Goal: Task Accomplishment & Management: Use online tool/utility

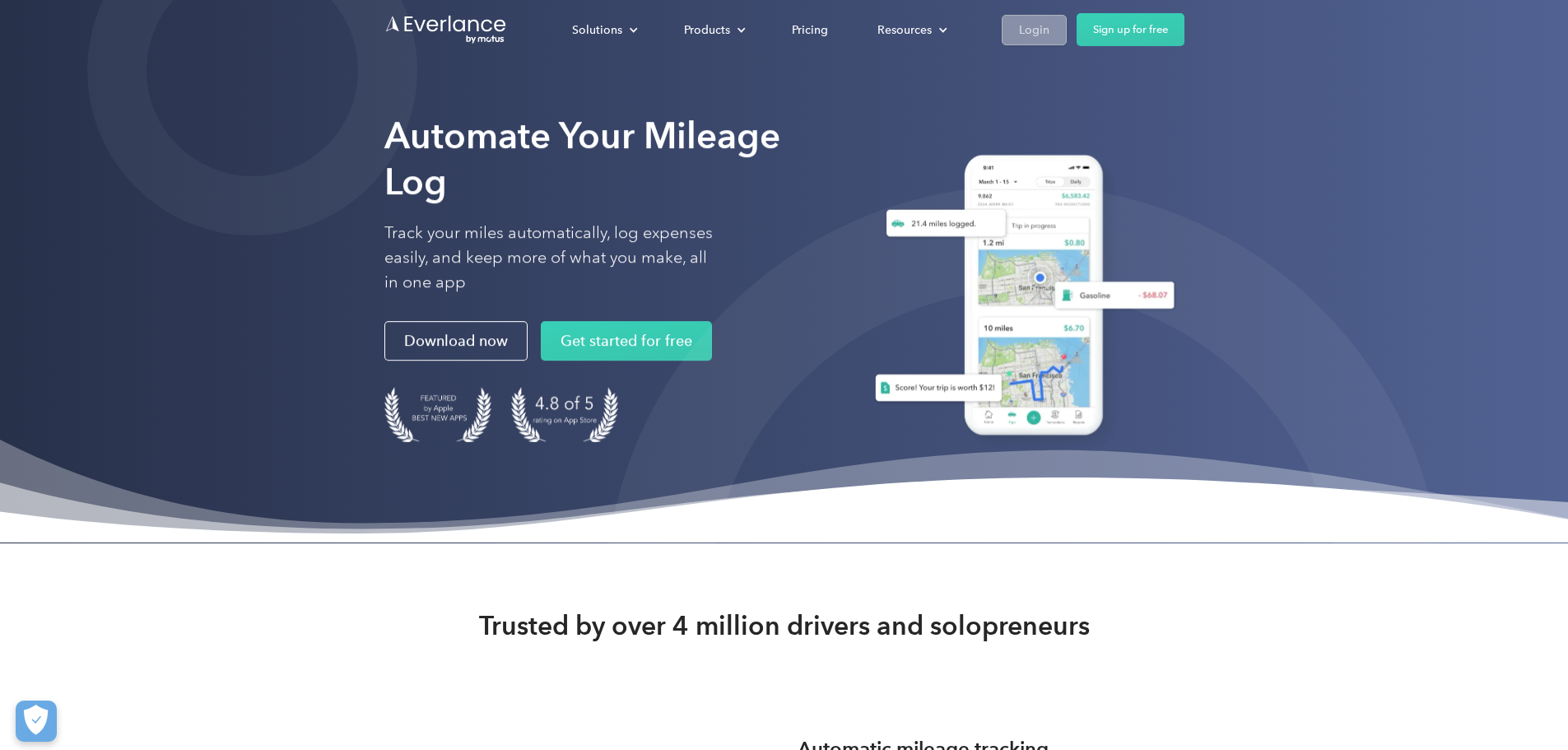
click at [1050, 23] on div "Login" at bounding box center [1034, 31] width 31 height 21
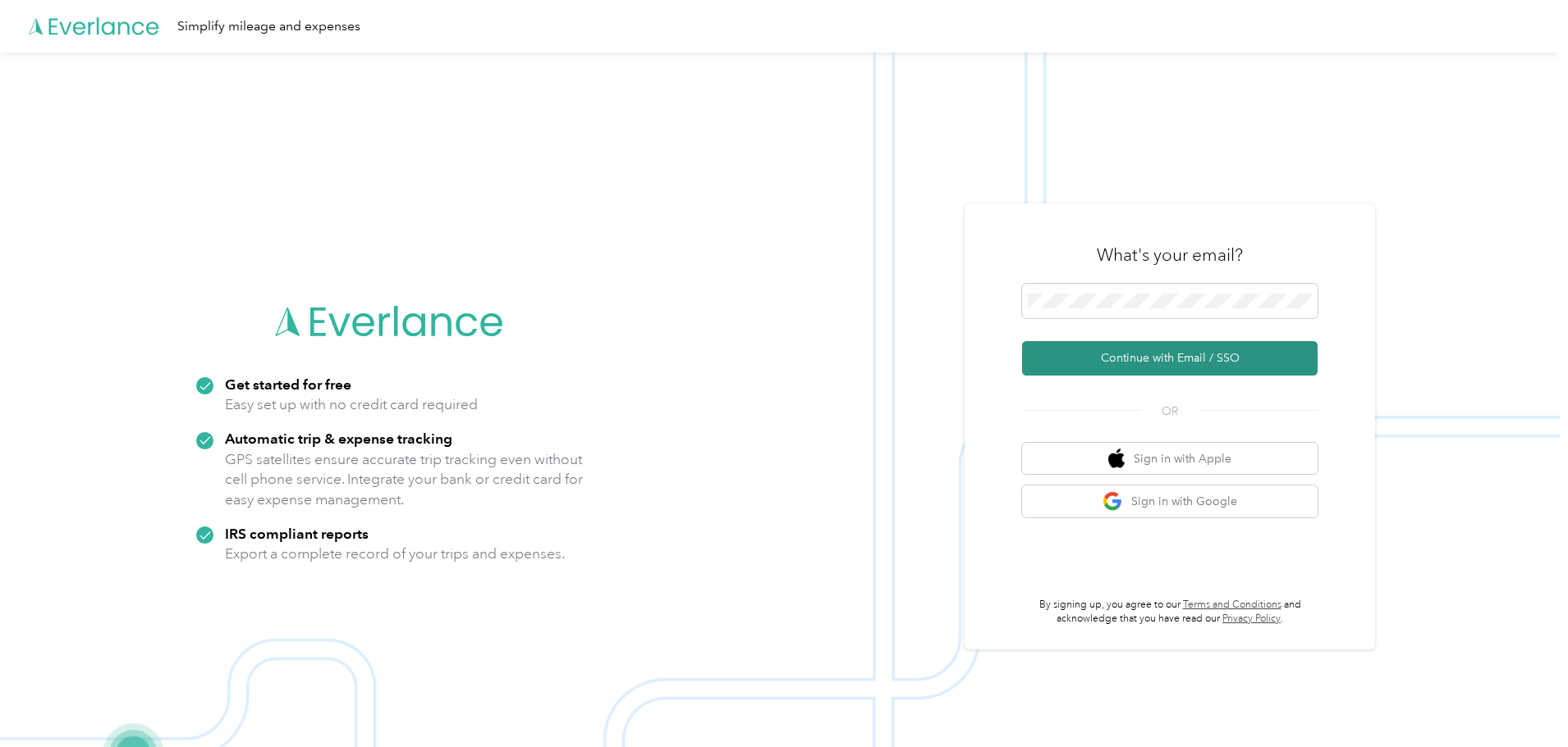
click at [1191, 351] on button "Continue with Email / SSO" at bounding box center [1170, 358] width 295 height 34
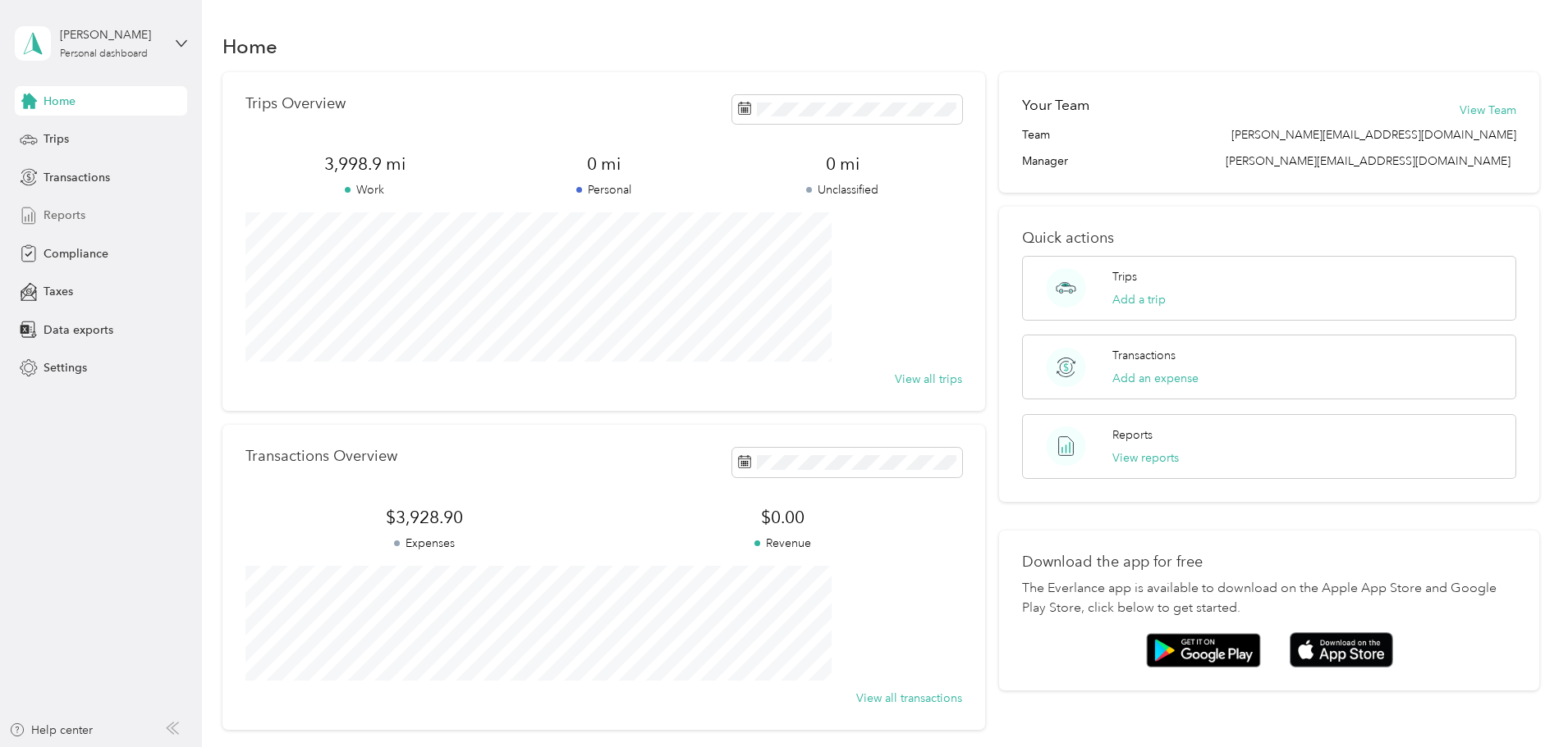
click at [62, 209] on span "Reports" at bounding box center [65, 215] width 42 height 17
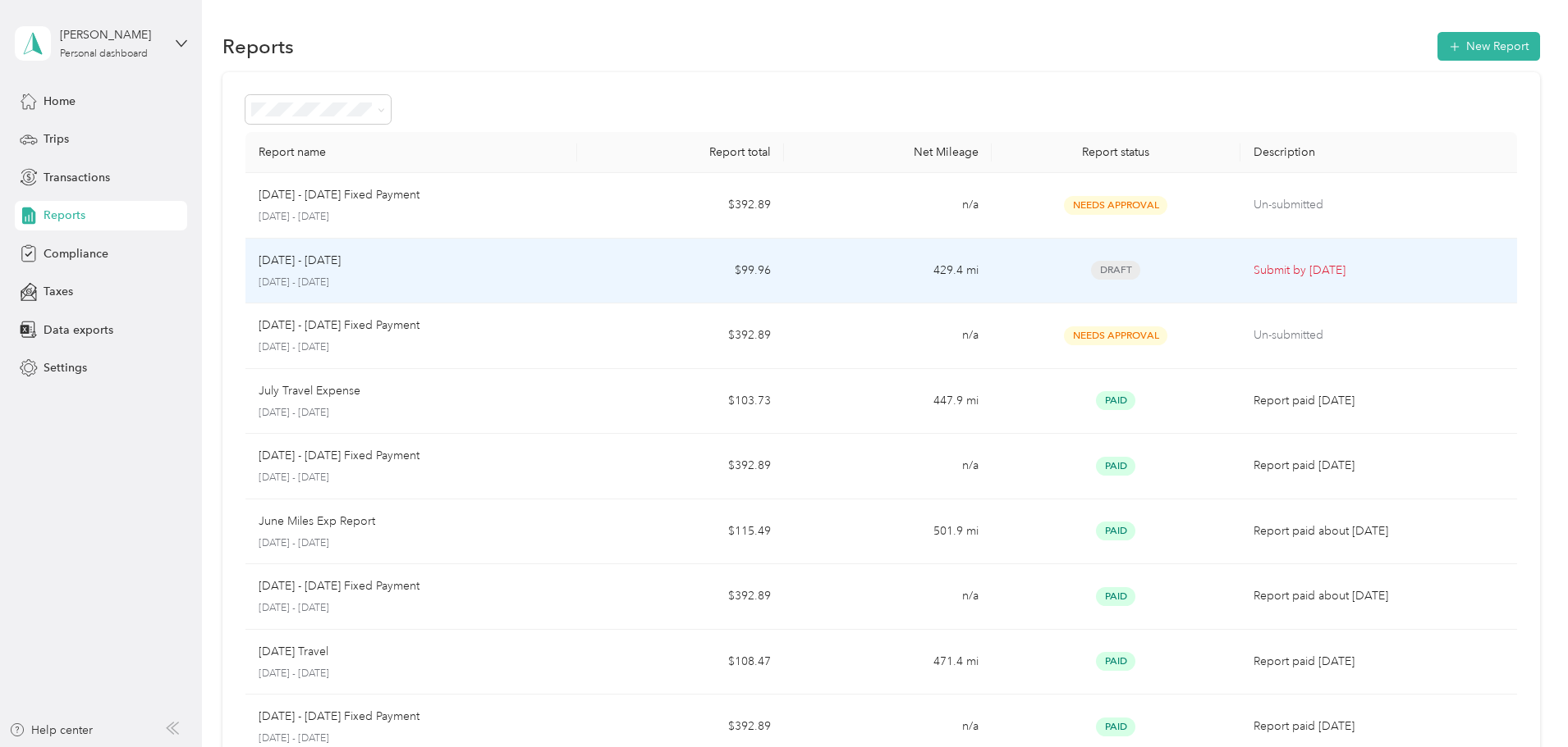
click at [340, 261] on p "Aug 1 - 31, 2025" at bounding box center [299, 260] width 82 height 18
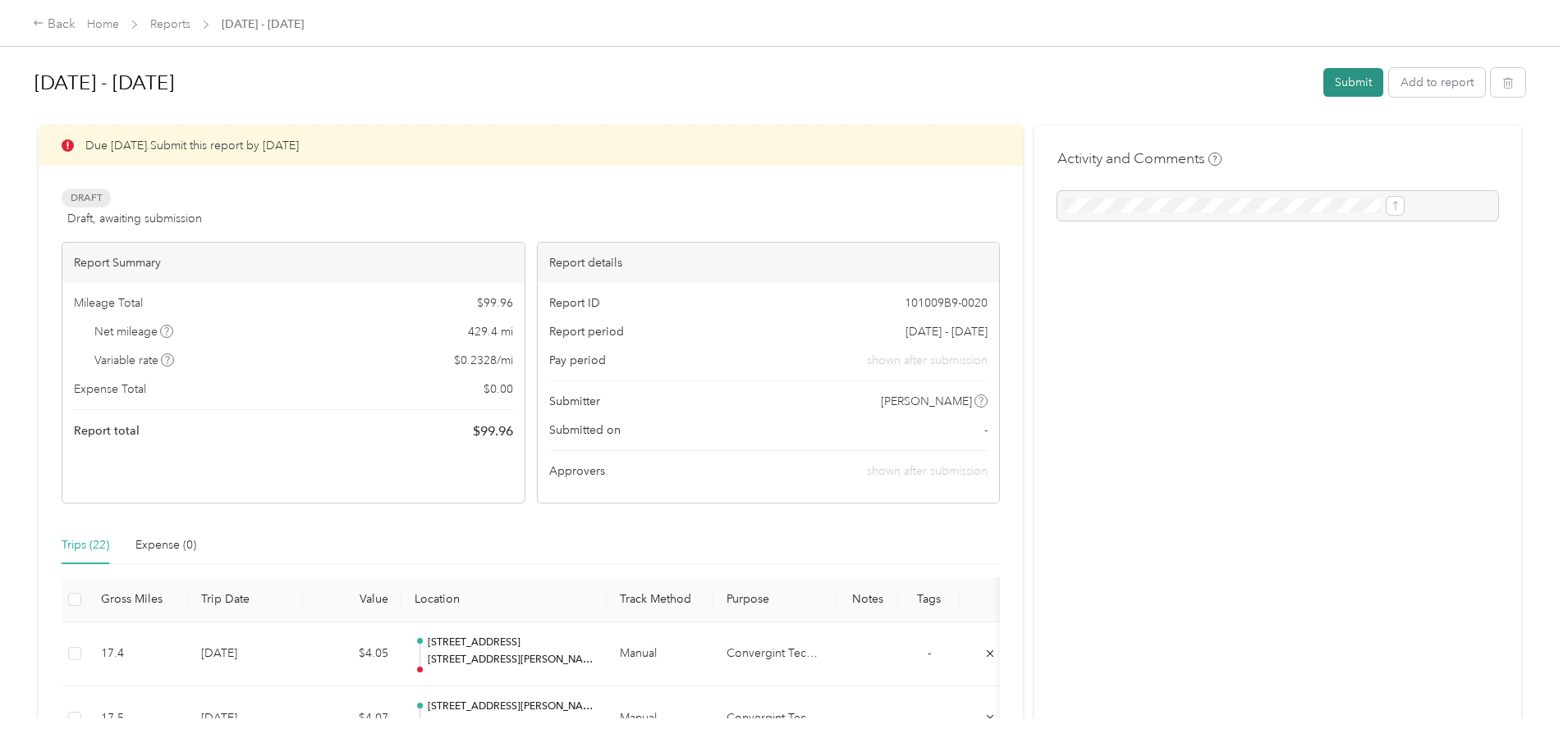
click at [1323, 83] on button "Submit" at bounding box center [1353, 82] width 60 height 29
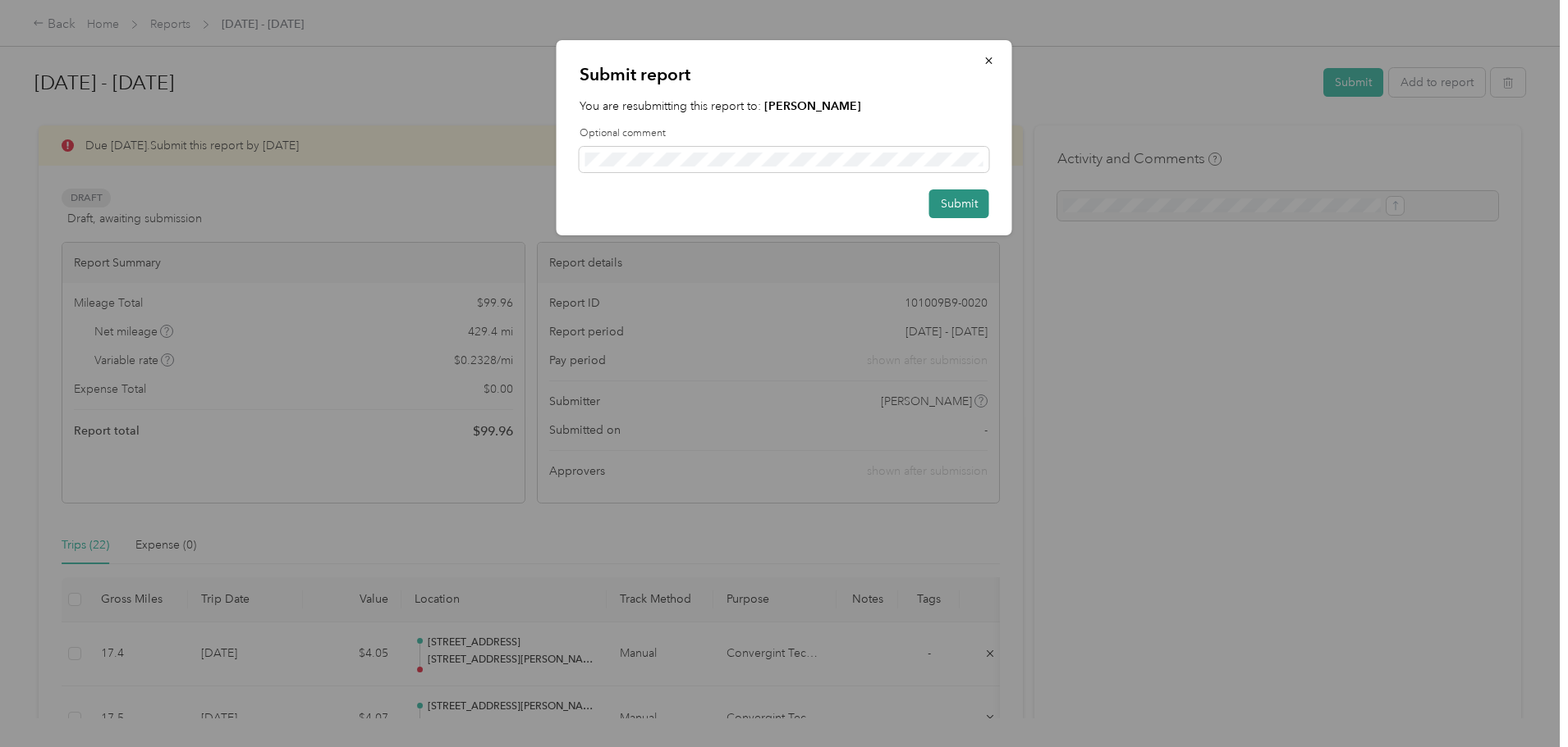
click at [969, 204] on button "Submit" at bounding box center [959, 204] width 60 height 29
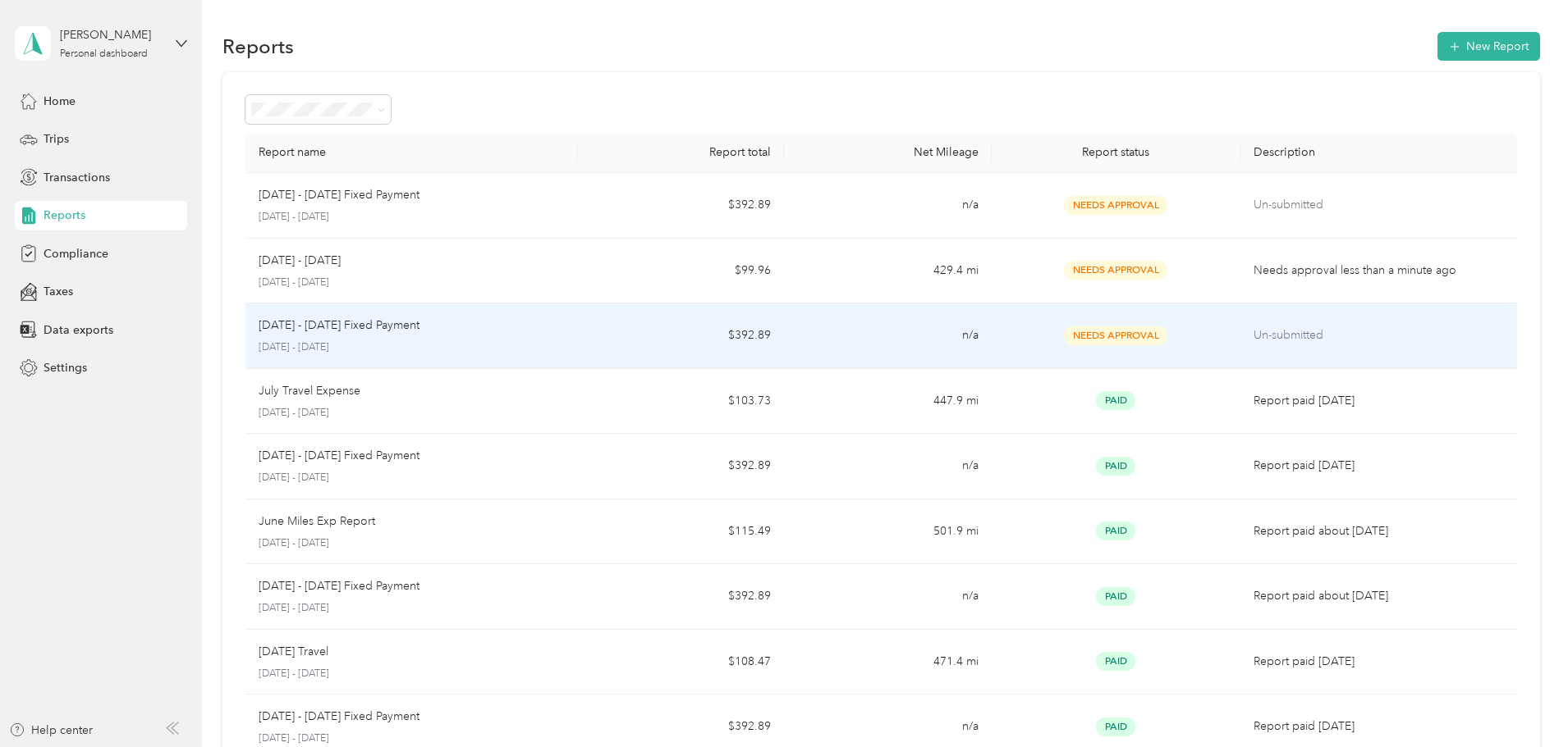
click at [419, 322] on p "Aug 1 - 31, 2025 Fixed Payment" at bounding box center [338, 325] width 161 height 18
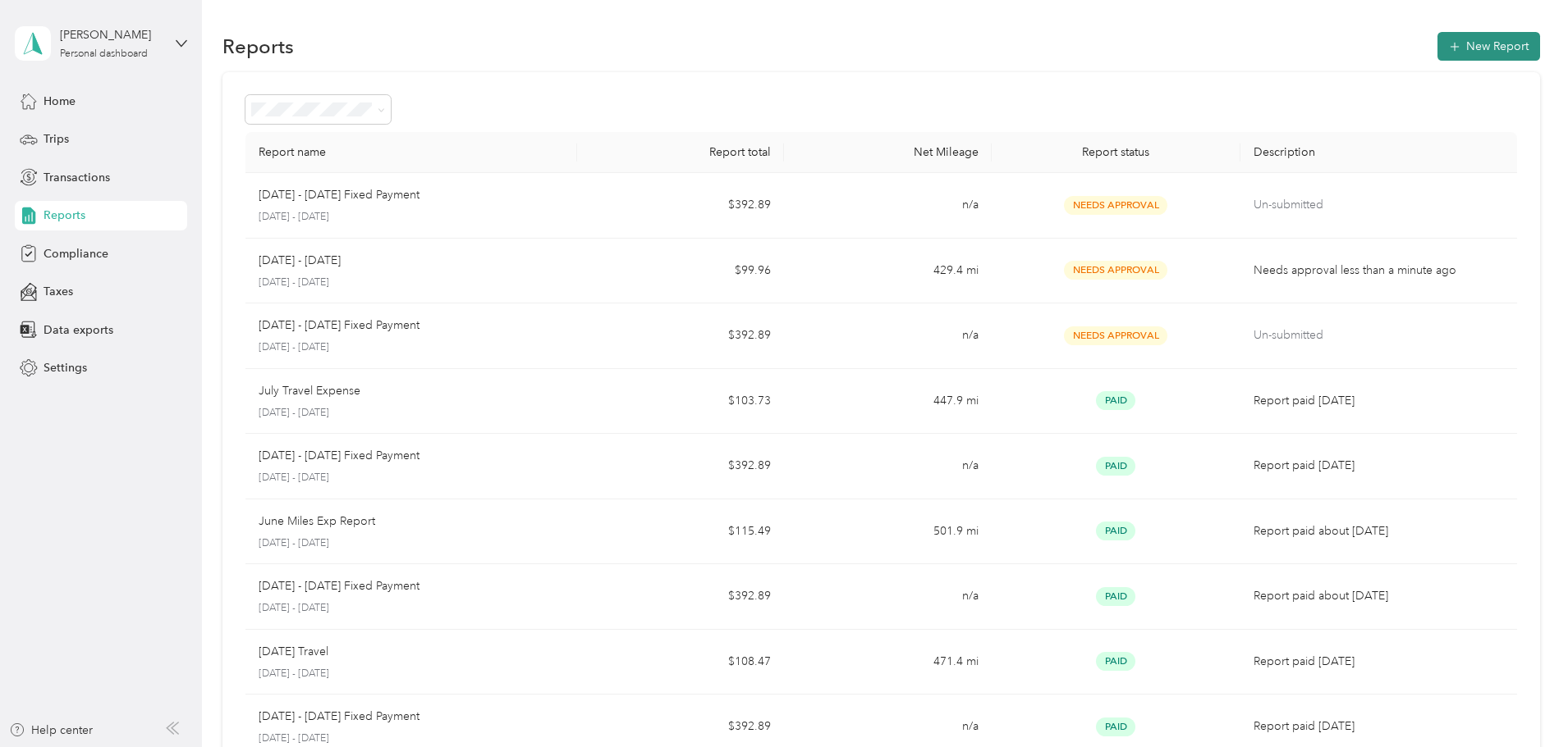
click at [1437, 54] on button "New Report" at bounding box center [1489, 47] width 103 height 29
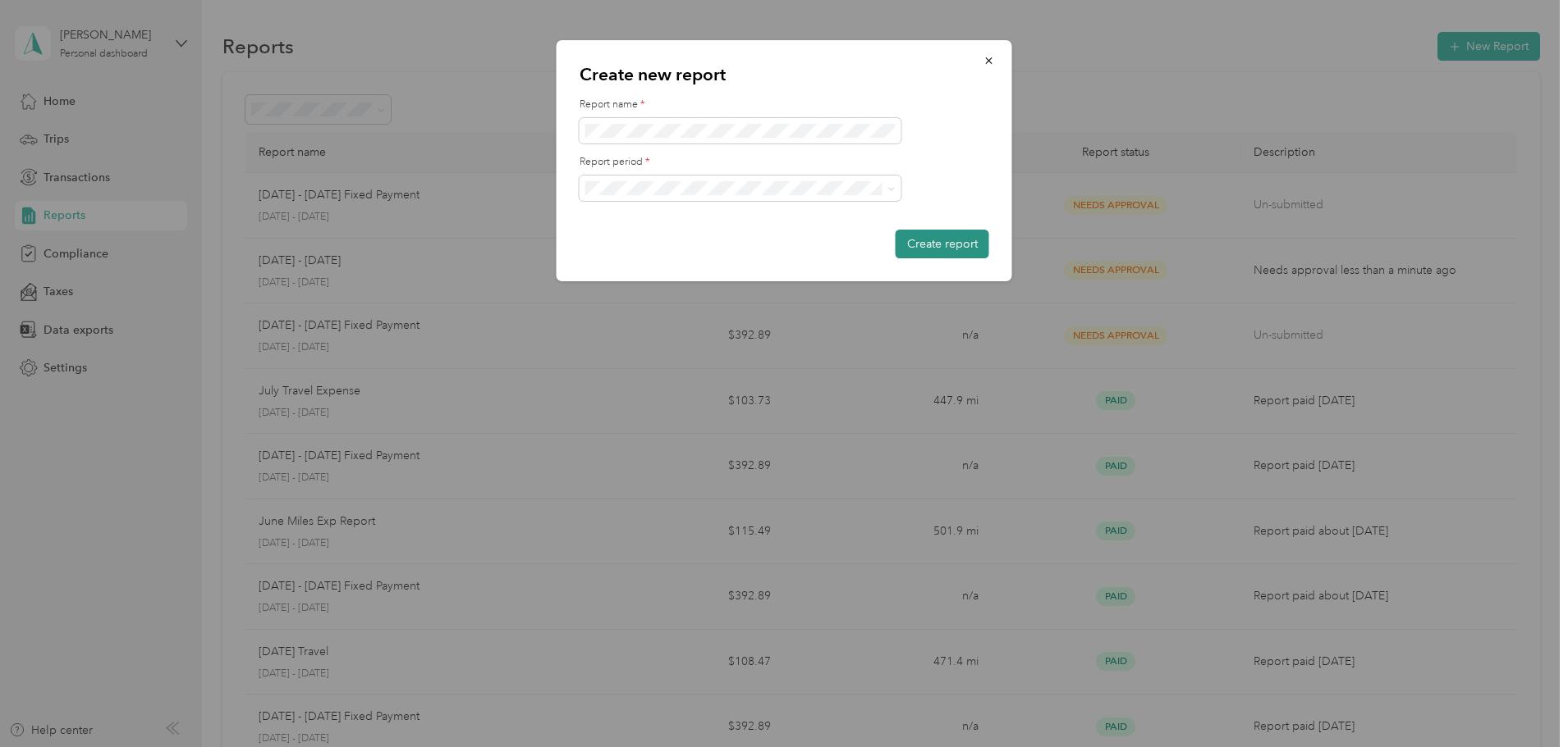
click at [943, 245] on button "Create report" at bounding box center [942, 244] width 93 height 29
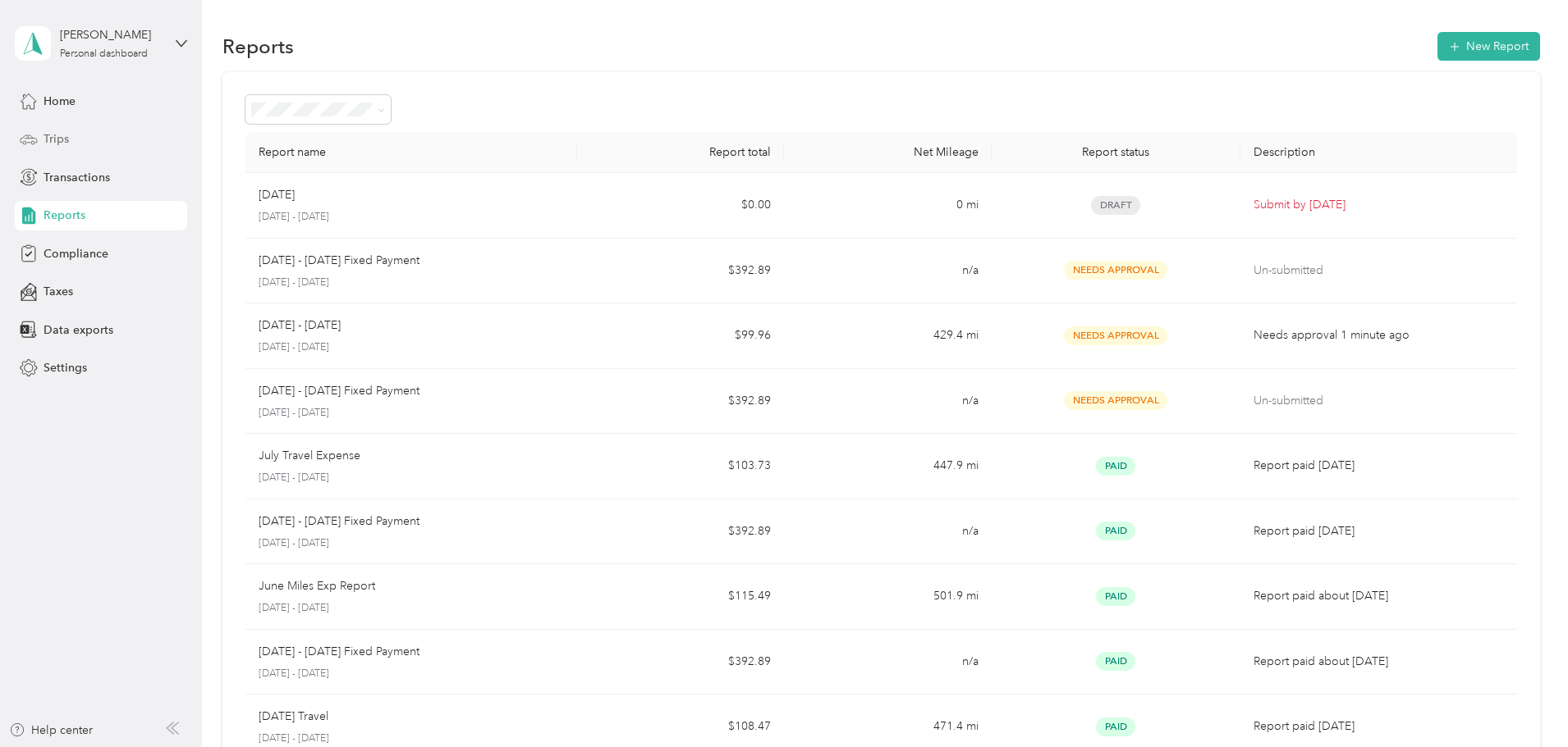
click at [55, 144] on span "Trips" at bounding box center [56, 139] width 26 height 17
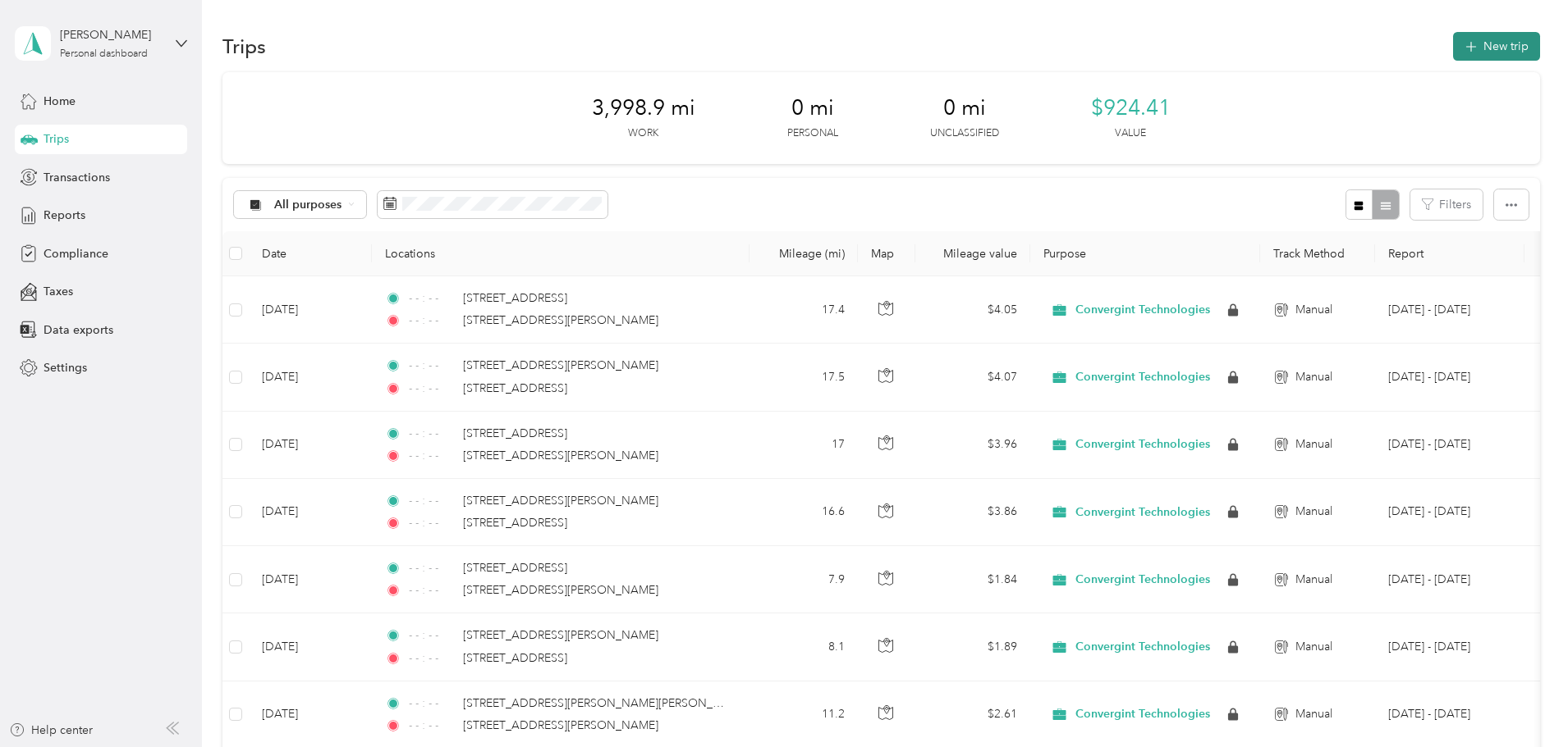
click at [1453, 46] on button "New trip" at bounding box center [1496, 47] width 87 height 29
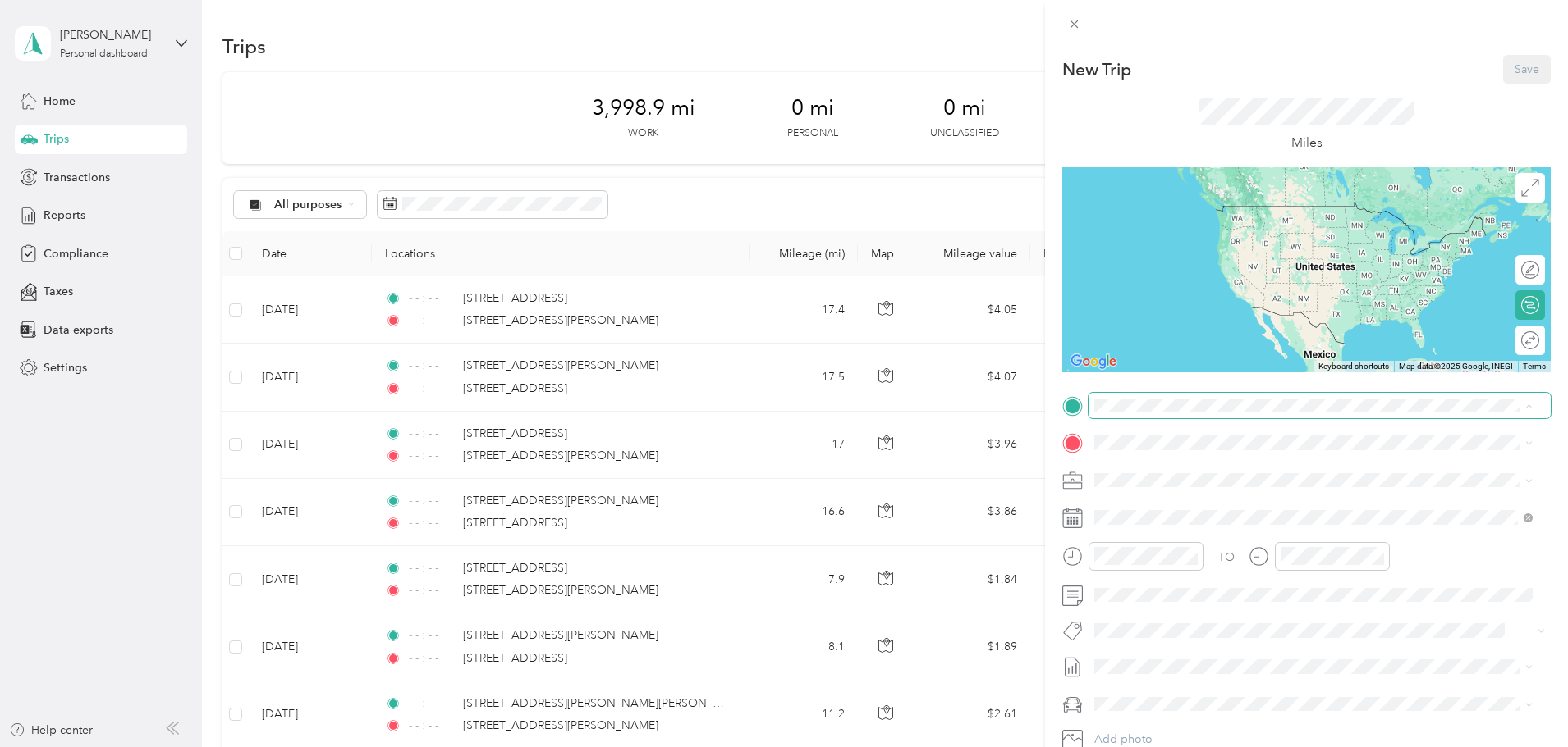
click at [1102, 397] on span at bounding box center [1319, 406] width 462 height 27
click at [1153, 470] on span "163 Corwin Road Rochester, New York 14610, United States" at bounding box center [1253, 464] width 255 height 14
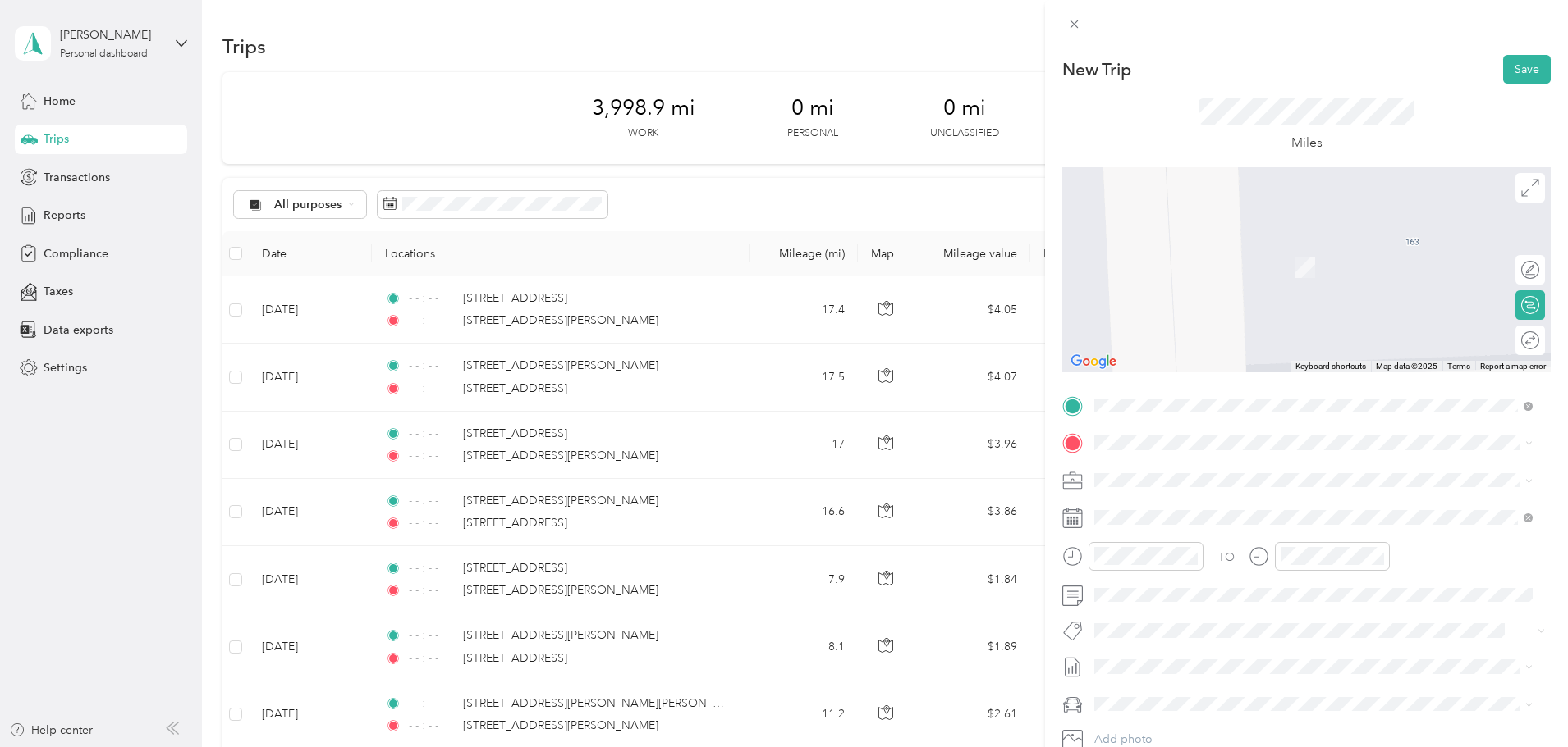
click at [1217, 506] on span "184 Verona Street Rochester, New York 14608, United States" at bounding box center [1208, 498] width 164 height 14
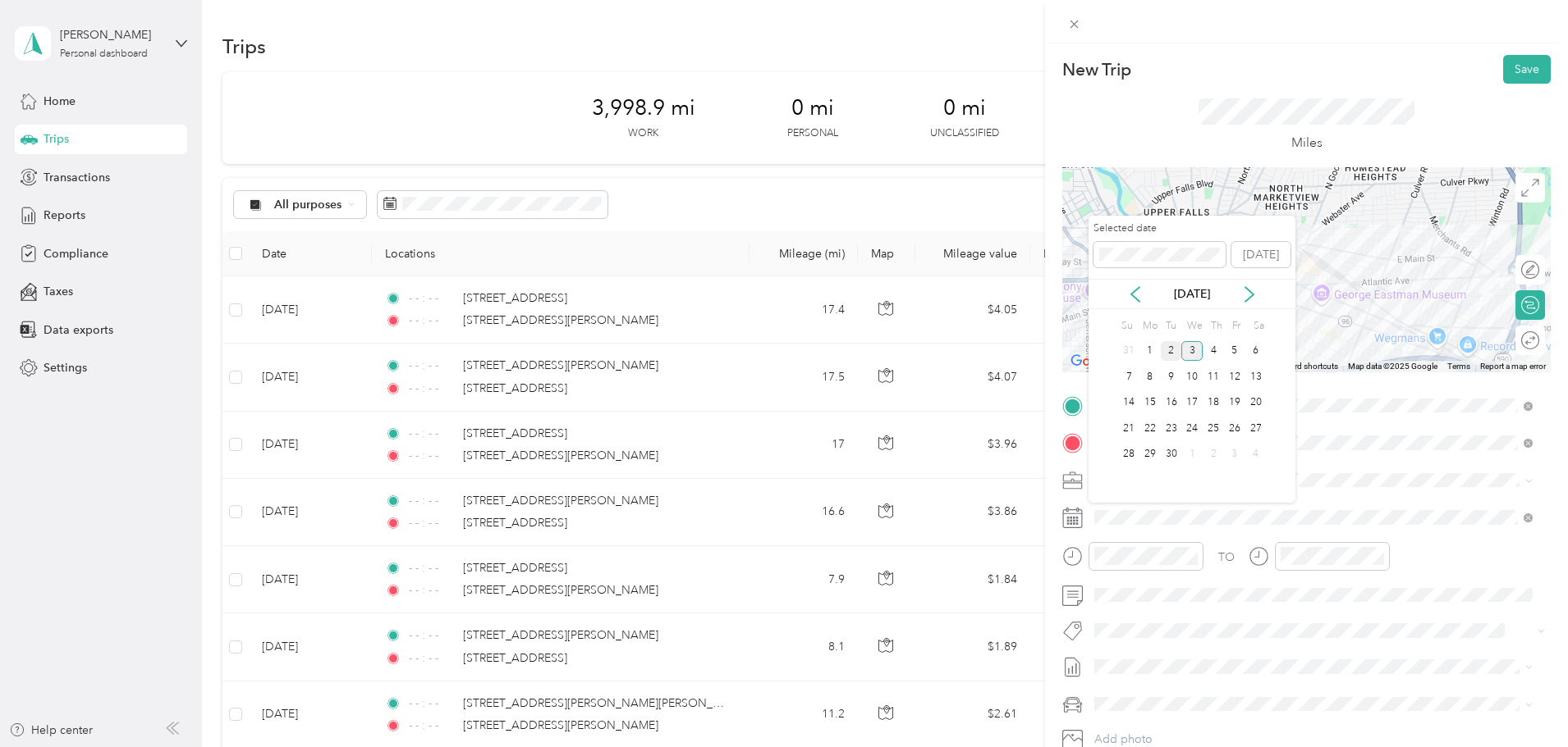
click at [1172, 351] on div "2" at bounding box center [1171, 352] width 21 height 21
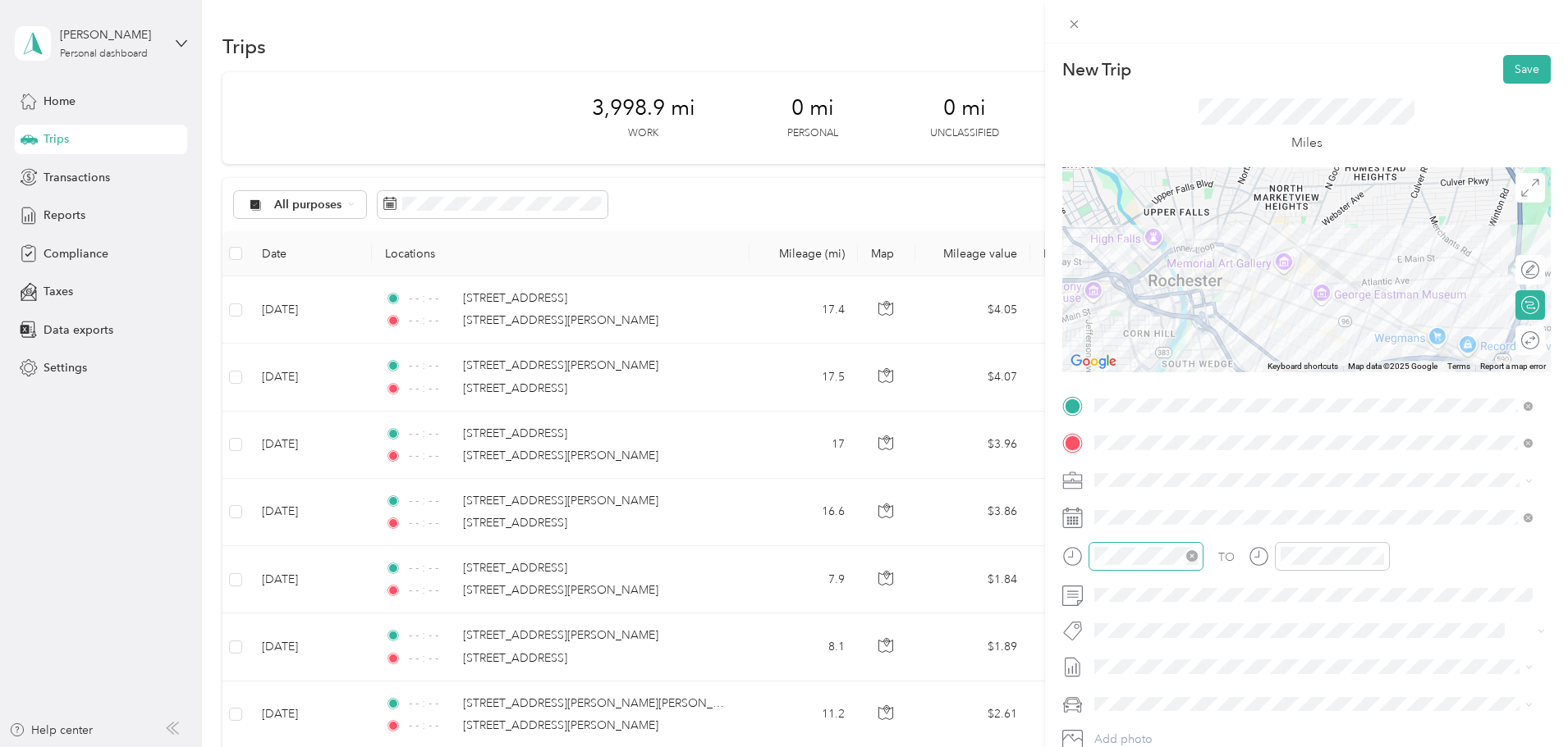
click at [1191, 556] on icon "close-circle" at bounding box center [1191, 556] width 11 height 11
click at [1379, 558] on icon "close-circle" at bounding box center [1378, 556] width 11 height 11
click at [1509, 74] on button "Save" at bounding box center [1527, 70] width 48 height 29
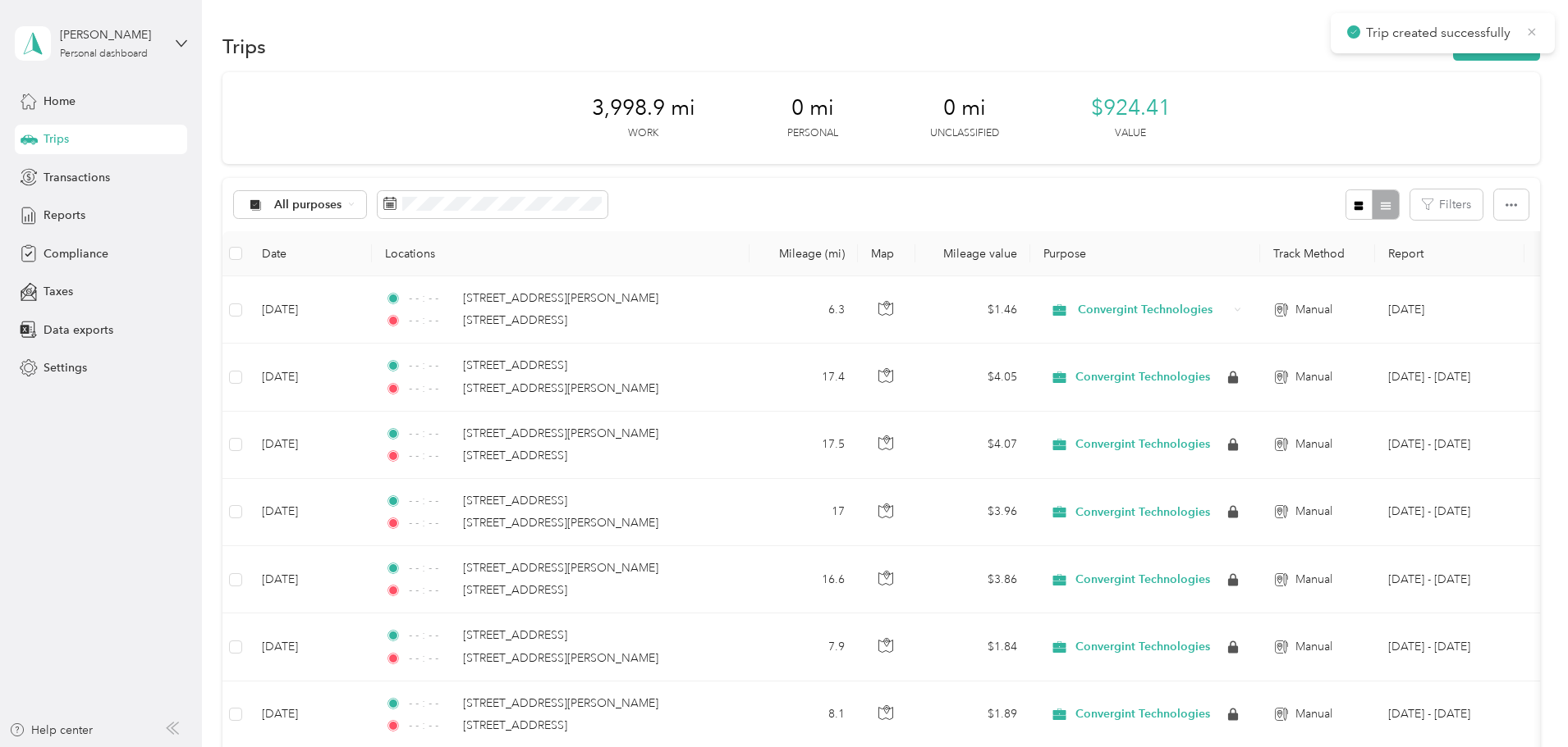
click at [1536, 30] on icon at bounding box center [1532, 31] width 13 height 14
click at [342, 202] on span "All purposes" at bounding box center [308, 205] width 68 height 11
click at [429, 293] on li "Convergint Technologies" at bounding box center [437, 285] width 187 height 29
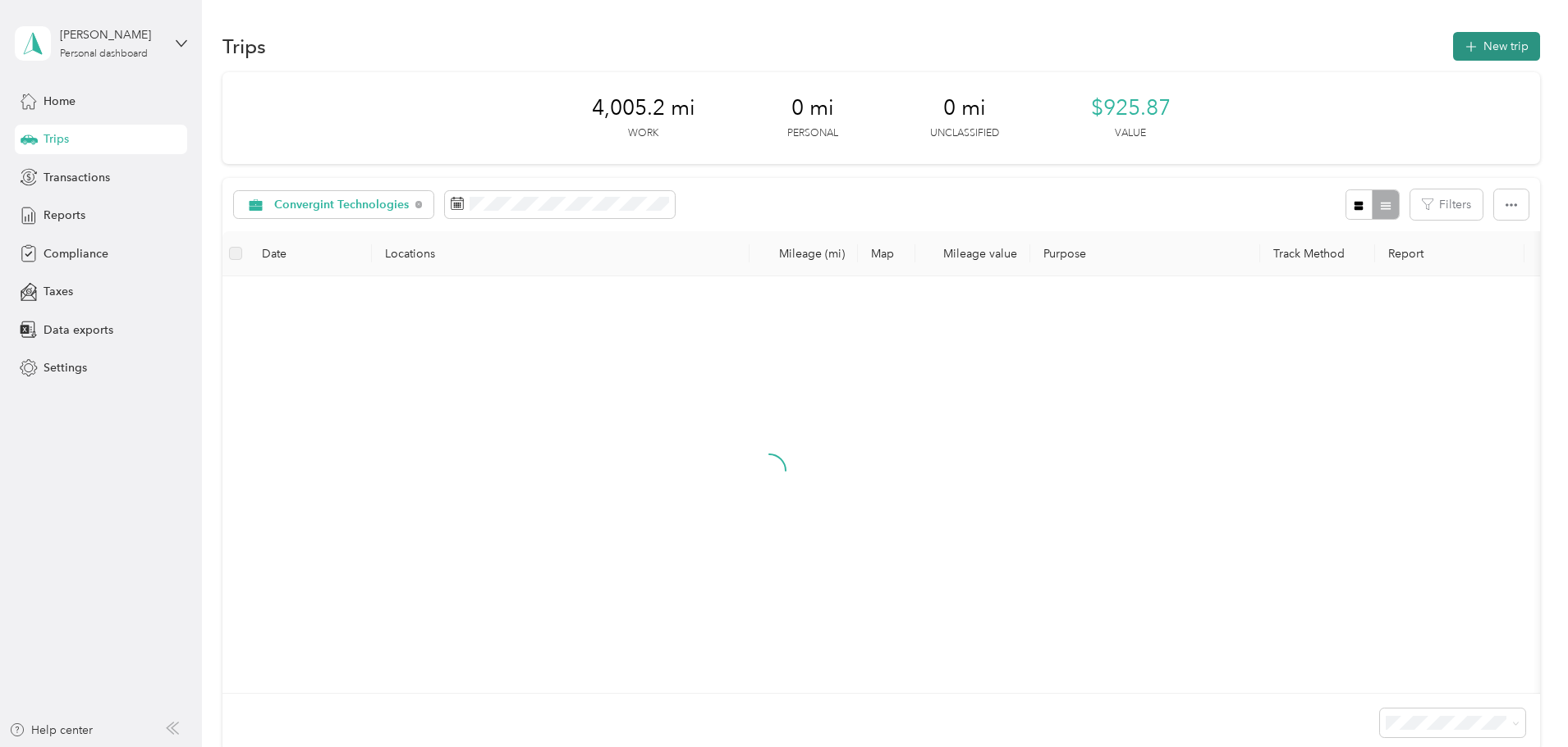
click at [1453, 44] on button "New trip" at bounding box center [1496, 47] width 87 height 29
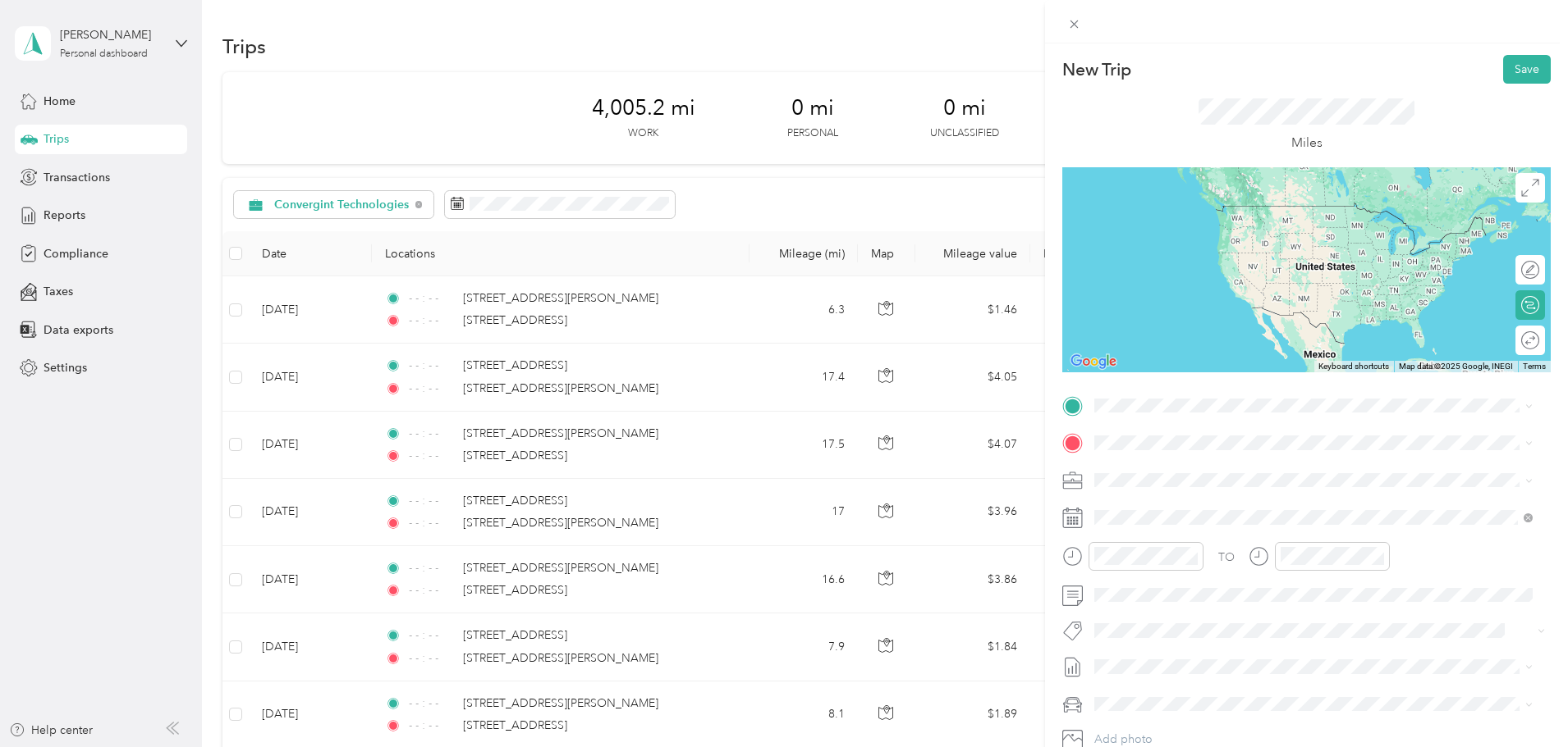
click at [1154, 464] on span "184 Verona Street Rochester, New York 14608, United States" at bounding box center [1208, 455] width 164 height 14
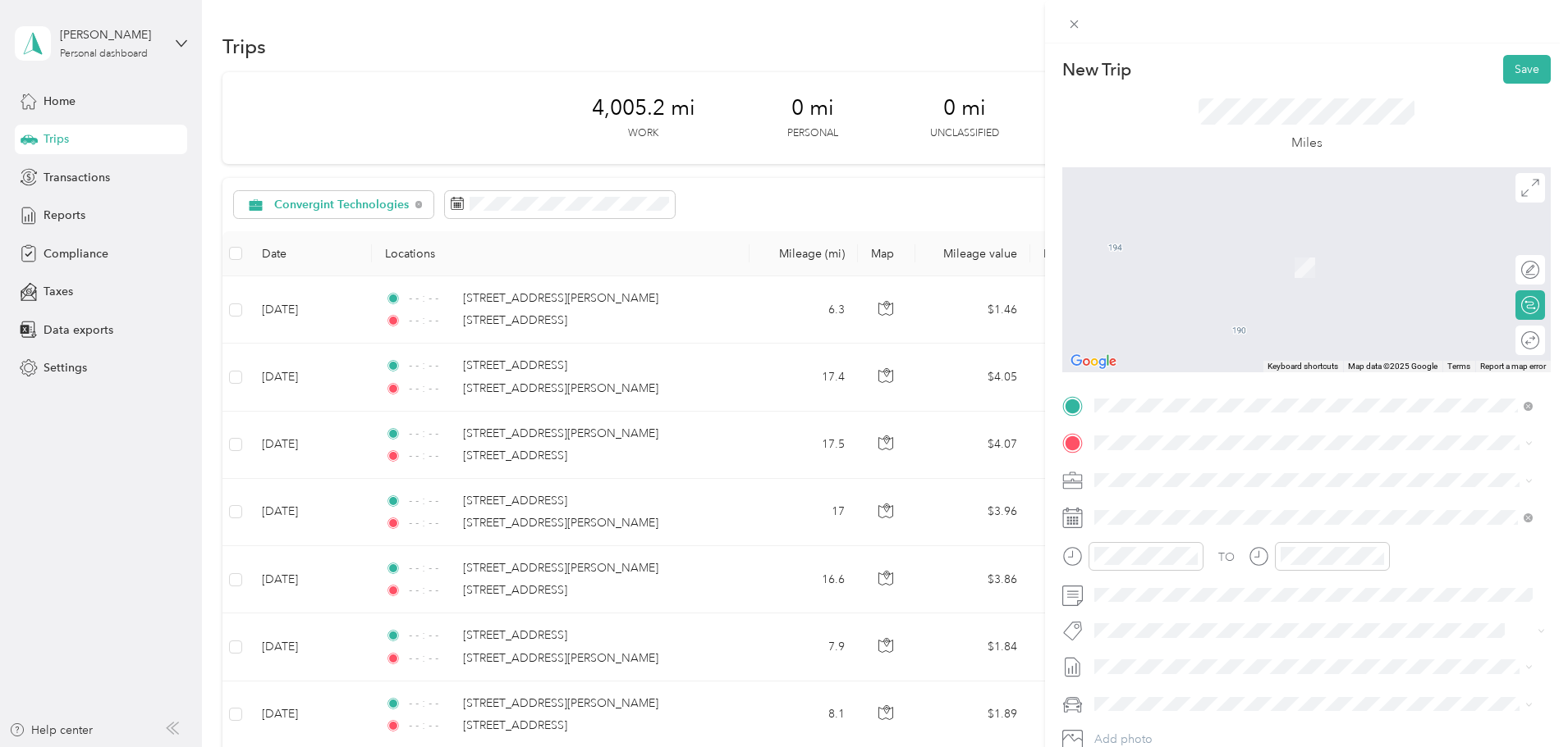
click at [1152, 500] on span "163 Corwin Road Brighton, New York 14610, United States" at bounding box center [1253, 493] width 255 height 14
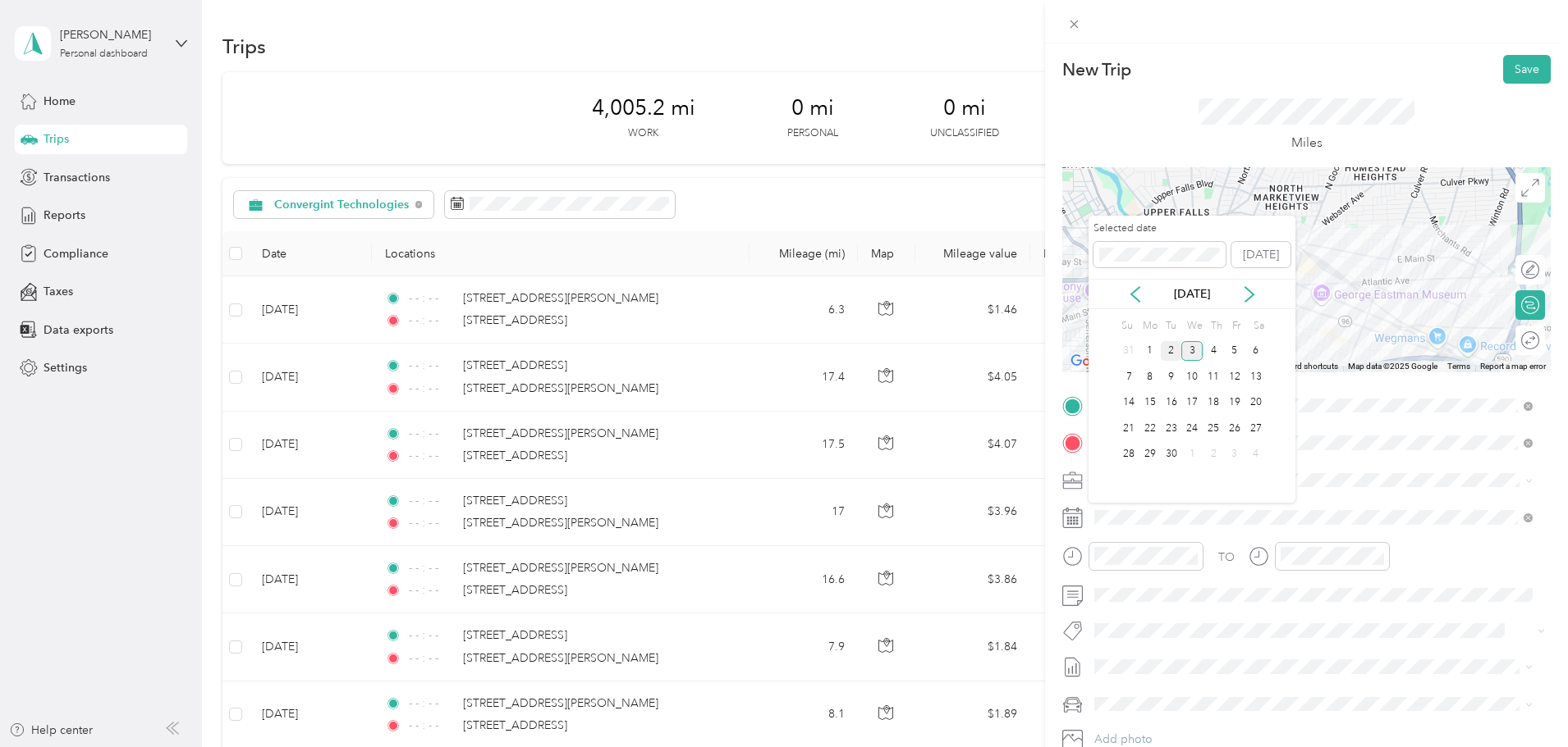
click at [1171, 351] on div "2" at bounding box center [1171, 352] width 21 height 21
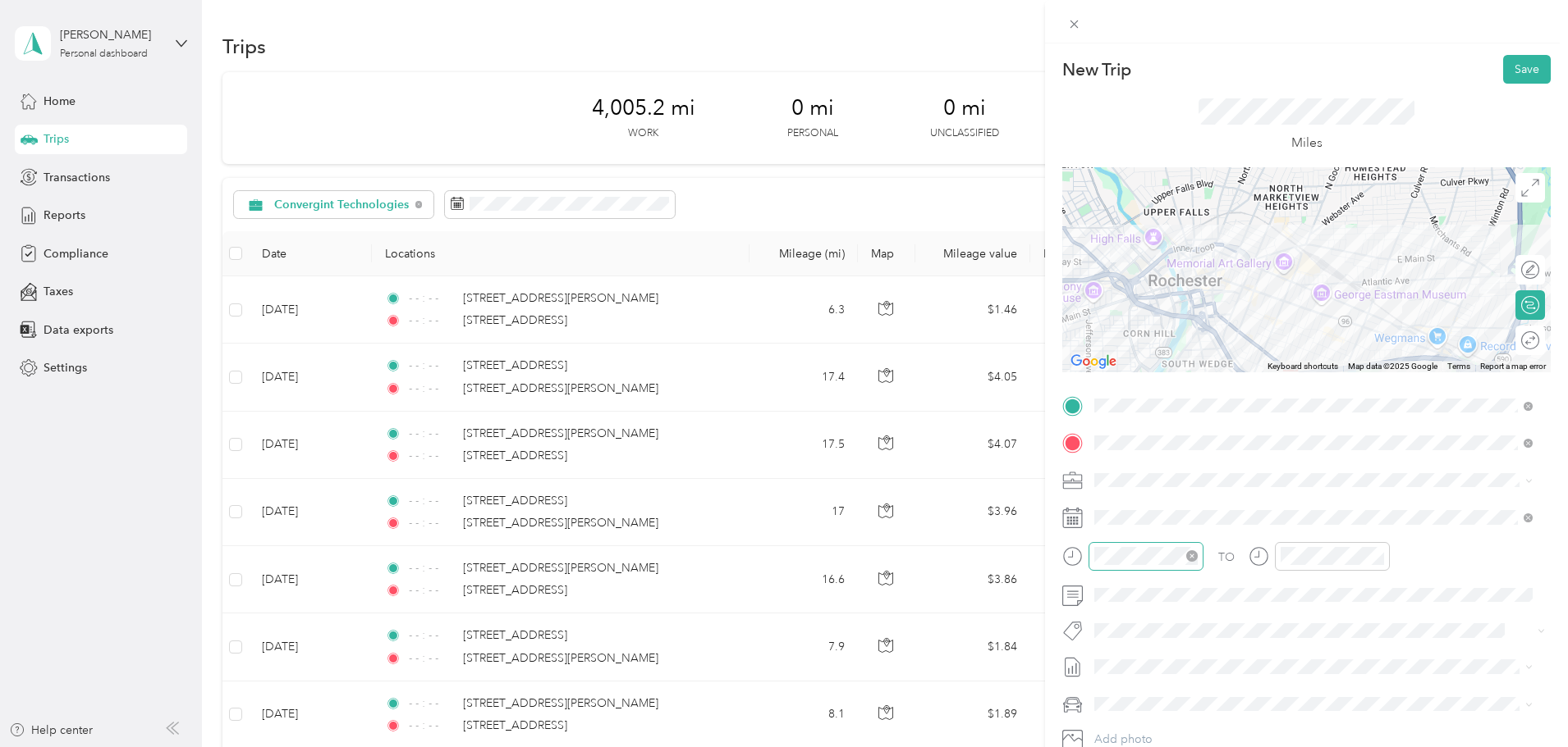
drag, startPoint x: 1194, startPoint y: 558, endPoint x: 1228, endPoint y: 557, distance: 34.0
click at [1198, 558] on div at bounding box center [1146, 556] width 115 height 29
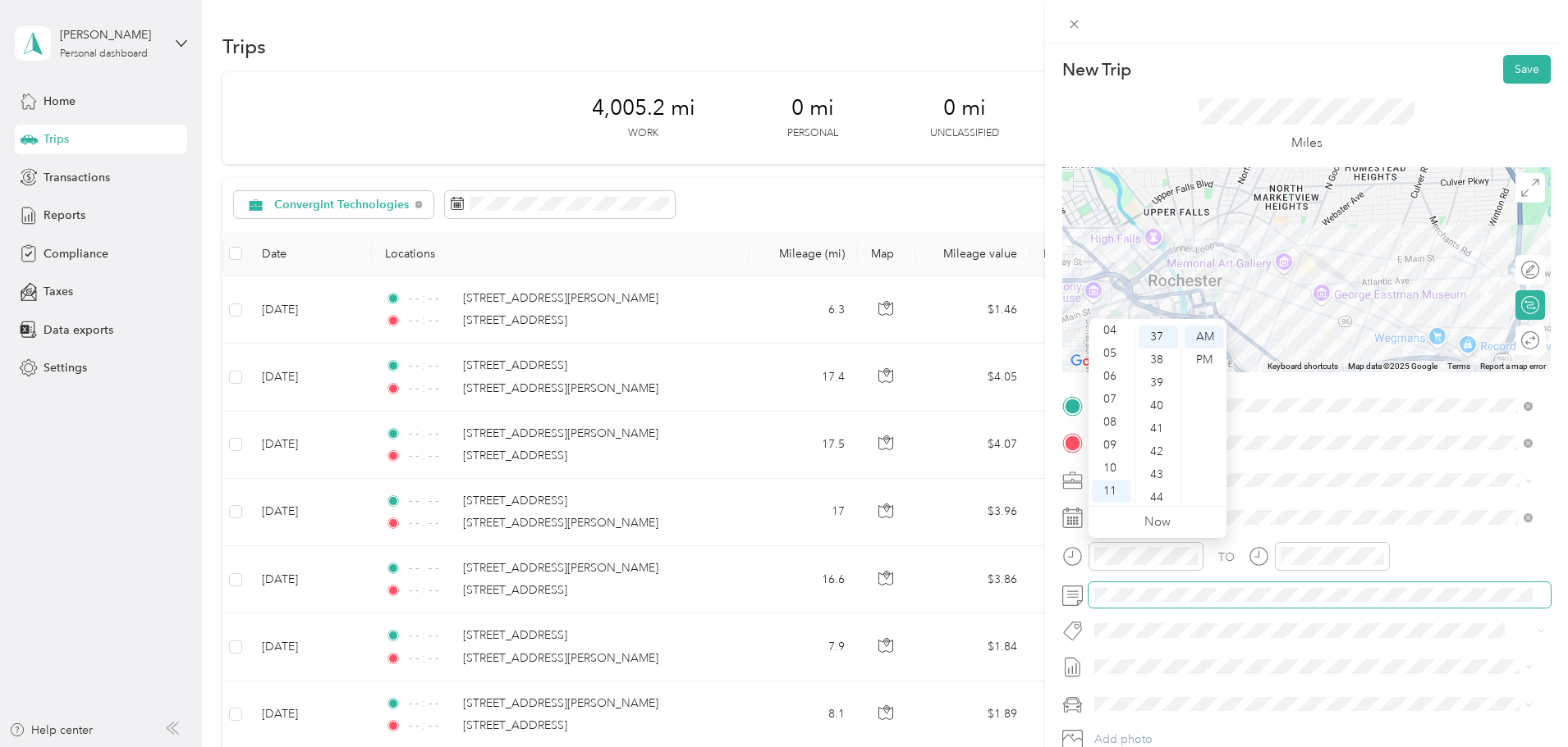
click at [1320, 610] on div "TO Add photo" at bounding box center [1306, 591] width 488 height 396
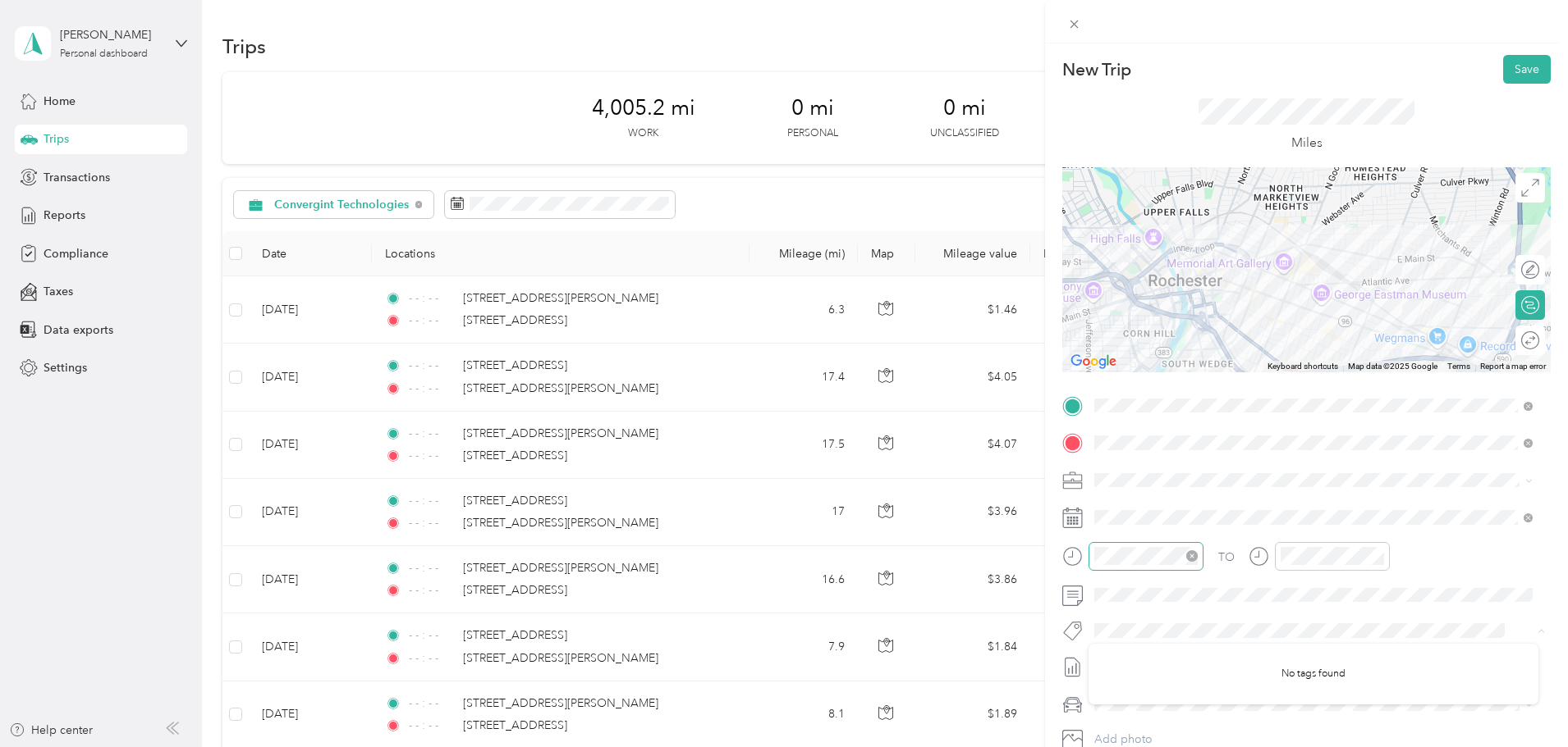
click at [1193, 557] on icon "close-circle" at bounding box center [1191, 556] width 11 height 11
click at [1377, 556] on icon "close-circle" at bounding box center [1378, 556] width 11 height 11
click at [1510, 68] on button "Save" at bounding box center [1527, 70] width 48 height 29
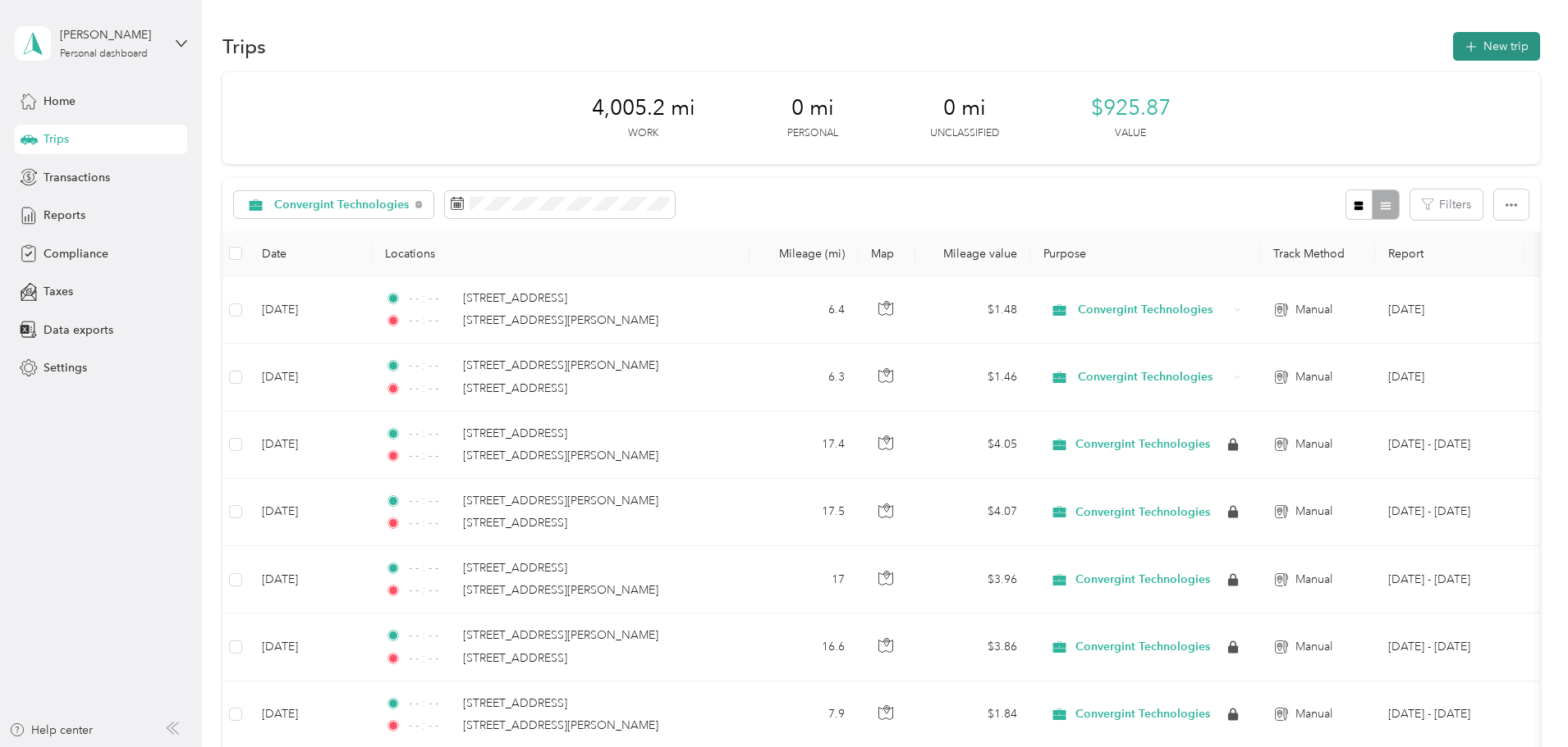
click at [1453, 37] on button "New trip" at bounding box center [1496, 47] width 87 height 29
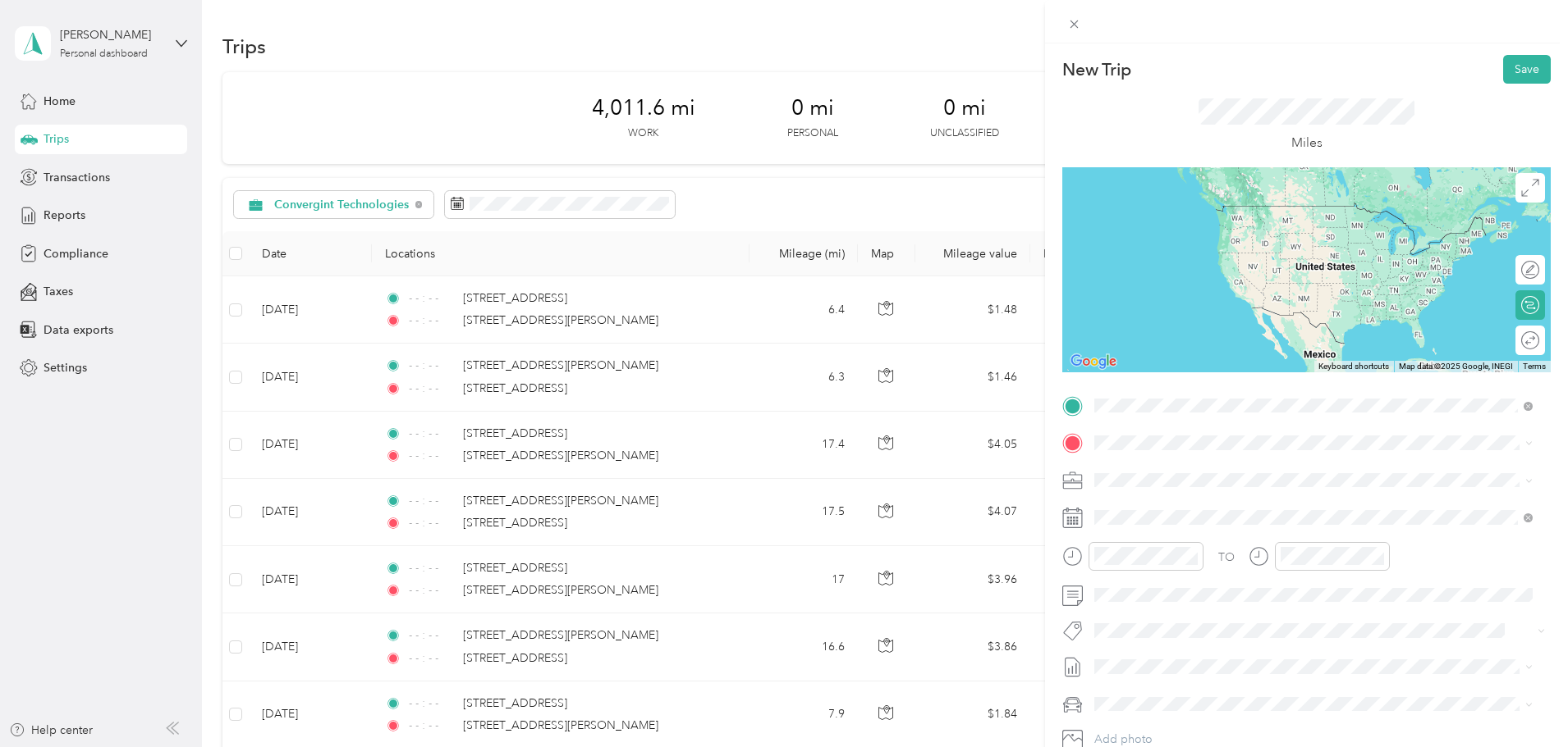
click at [1169, 465] on span "163 Corwin Road Rochester, New York 14610, United States" at bounding box center [1253, 464] width 255 height 14
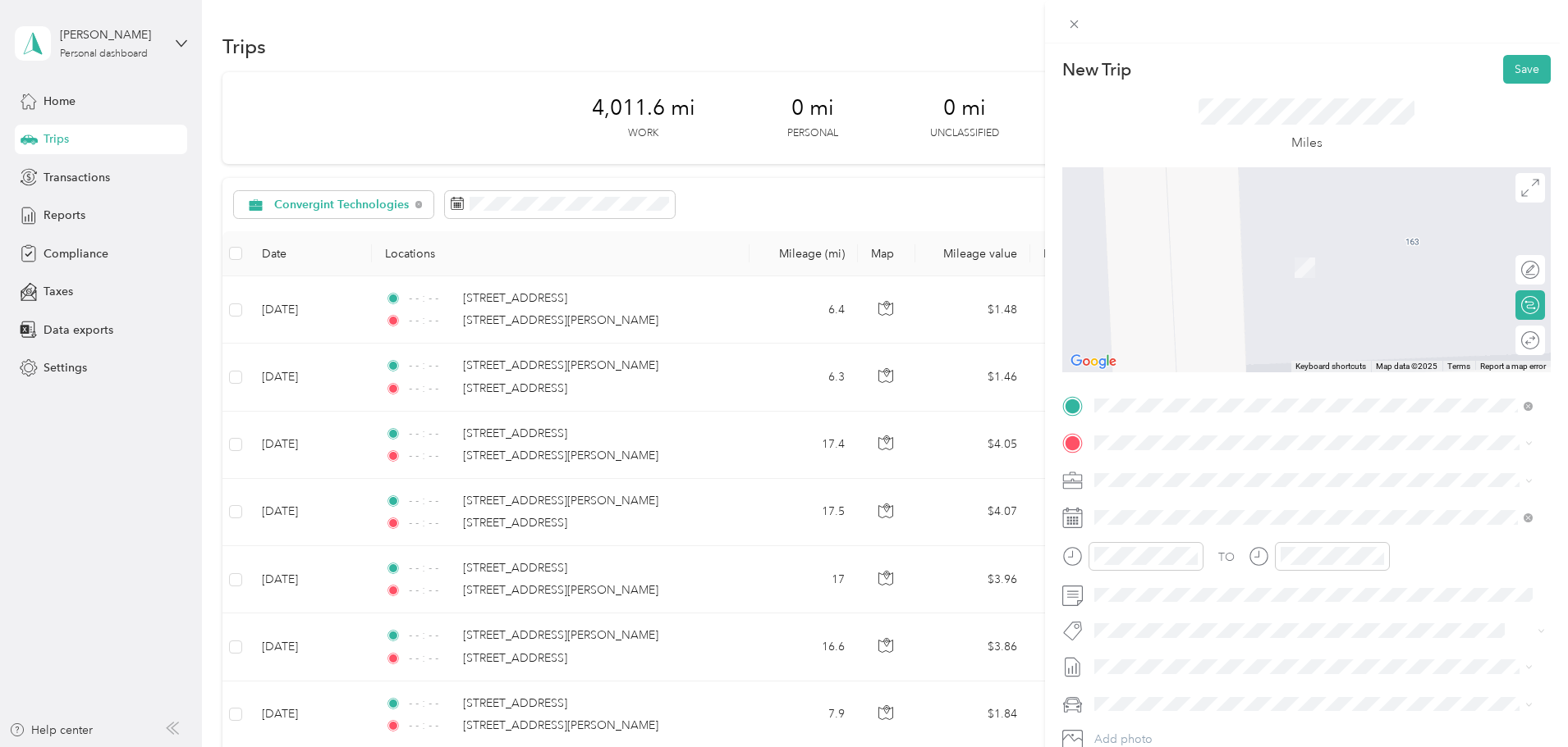
click at [1206, 502] on span "160 Dwight Park Circle Syracuse, New York 13209, United States" at bounding box center [1253, 494] width 255 height 14
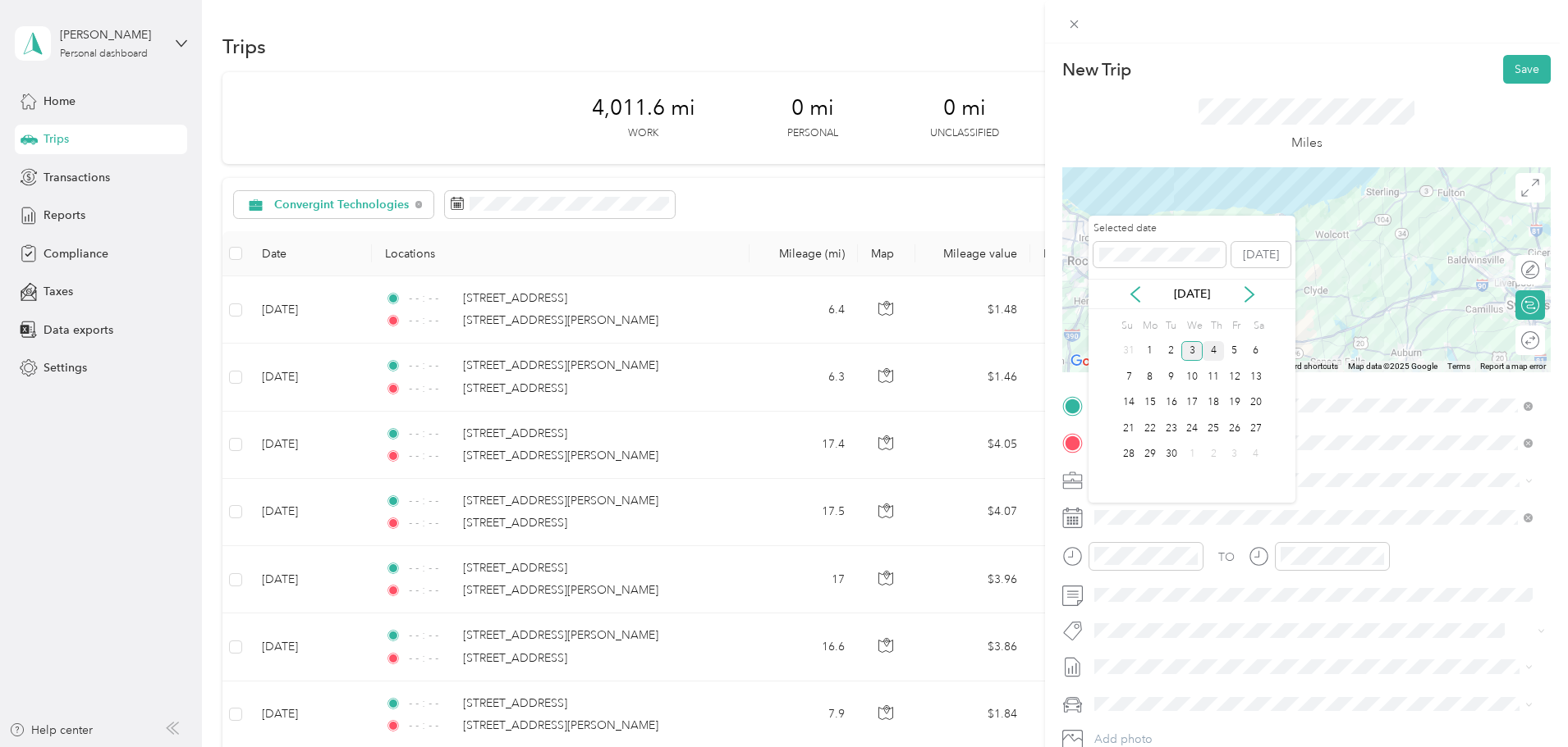
click at [1212, 349] on div "4" at bounding box center [1212, 352] width 21 height 21
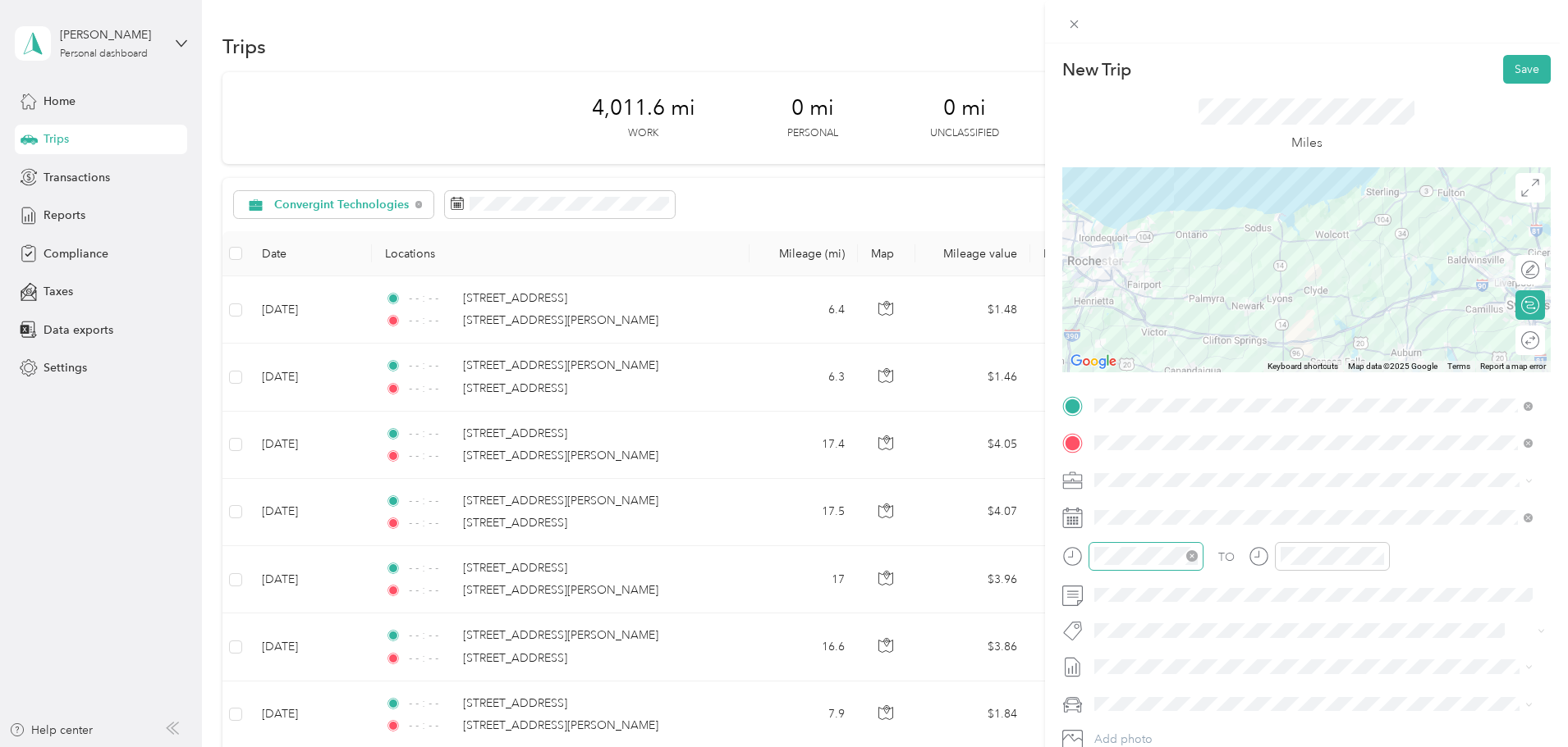
click at [1194, 553] on icon "close-circle" at bounding box center [1191, 556] width 11 height 11
click at [1379, 556] on icon "close-circle" at bounding box center [1378, 556] width 11 height 11
click at [1516, 72] on button "Save" at bounding box center [1527, 70] width 48 height 29
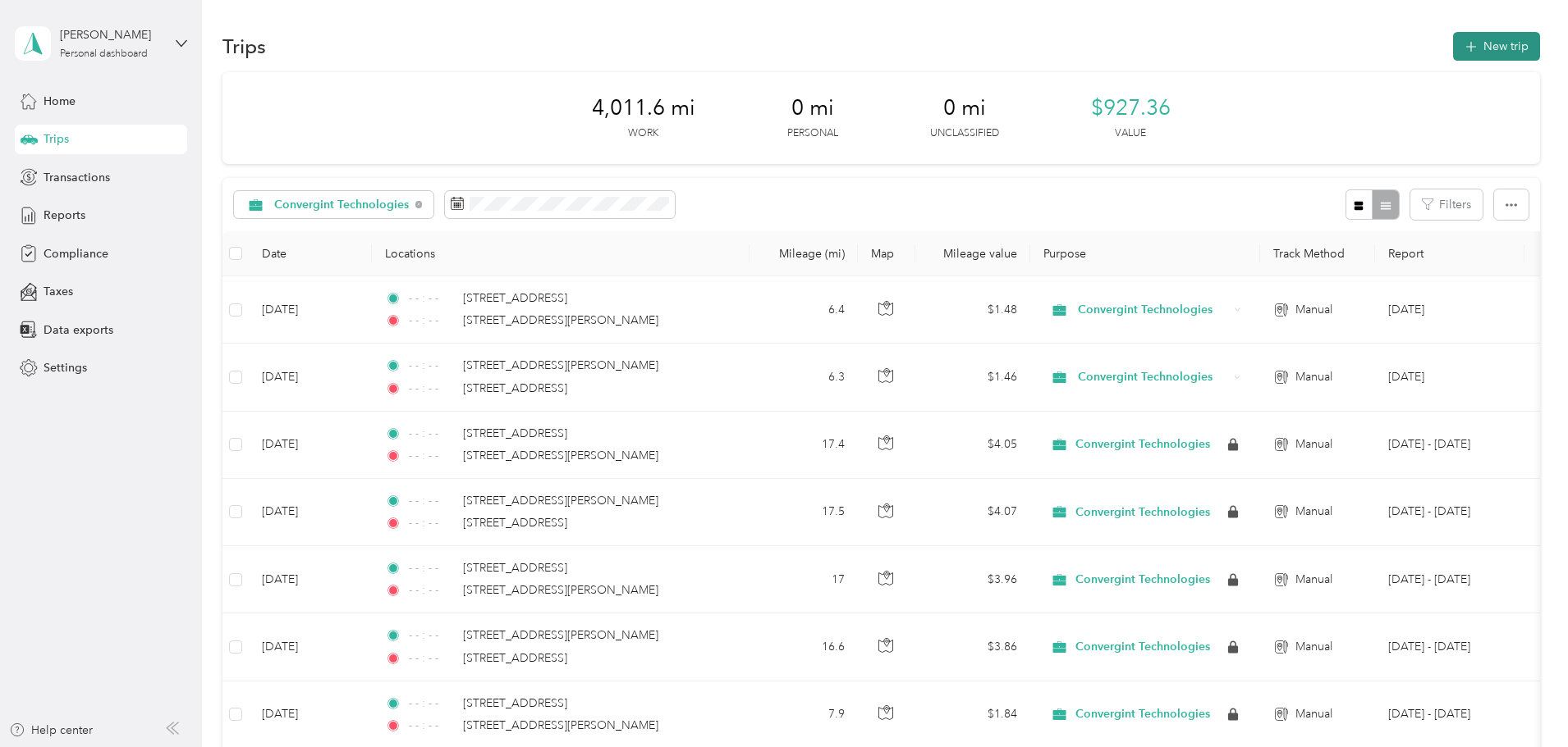
click at [1453, 38] on button "New trip" at bounding box center [1496, 47] width 87 height 29
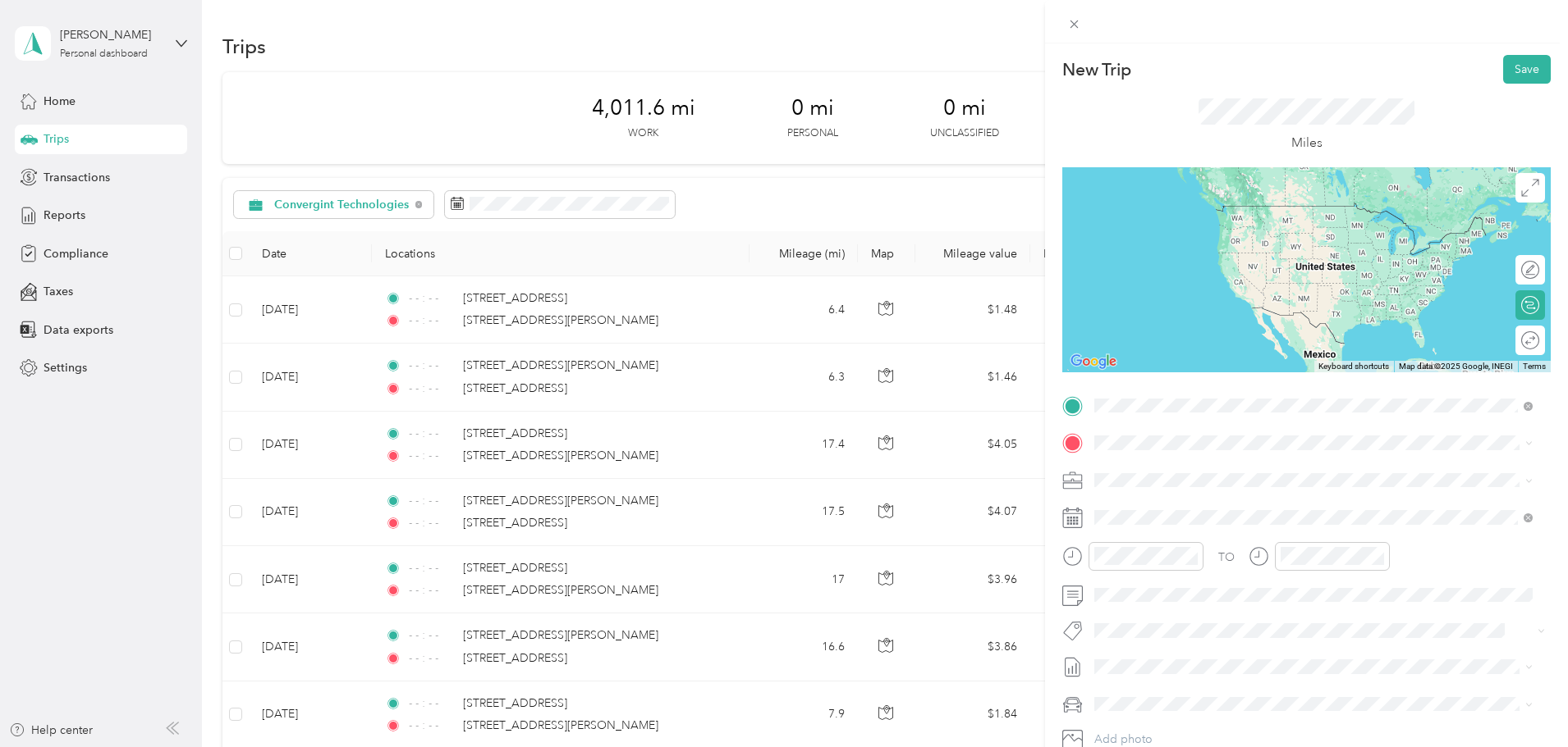
drag, startPoint x: 1224, startPoint y: 480, endPoint x: 1214, endPoint y: 473, distance: 12.2
click at [1223, 476] on div "160 Dwight Park Circle Syracuse, New York 13209, United States" at bounding box center [1313, 465] width 427 height 22
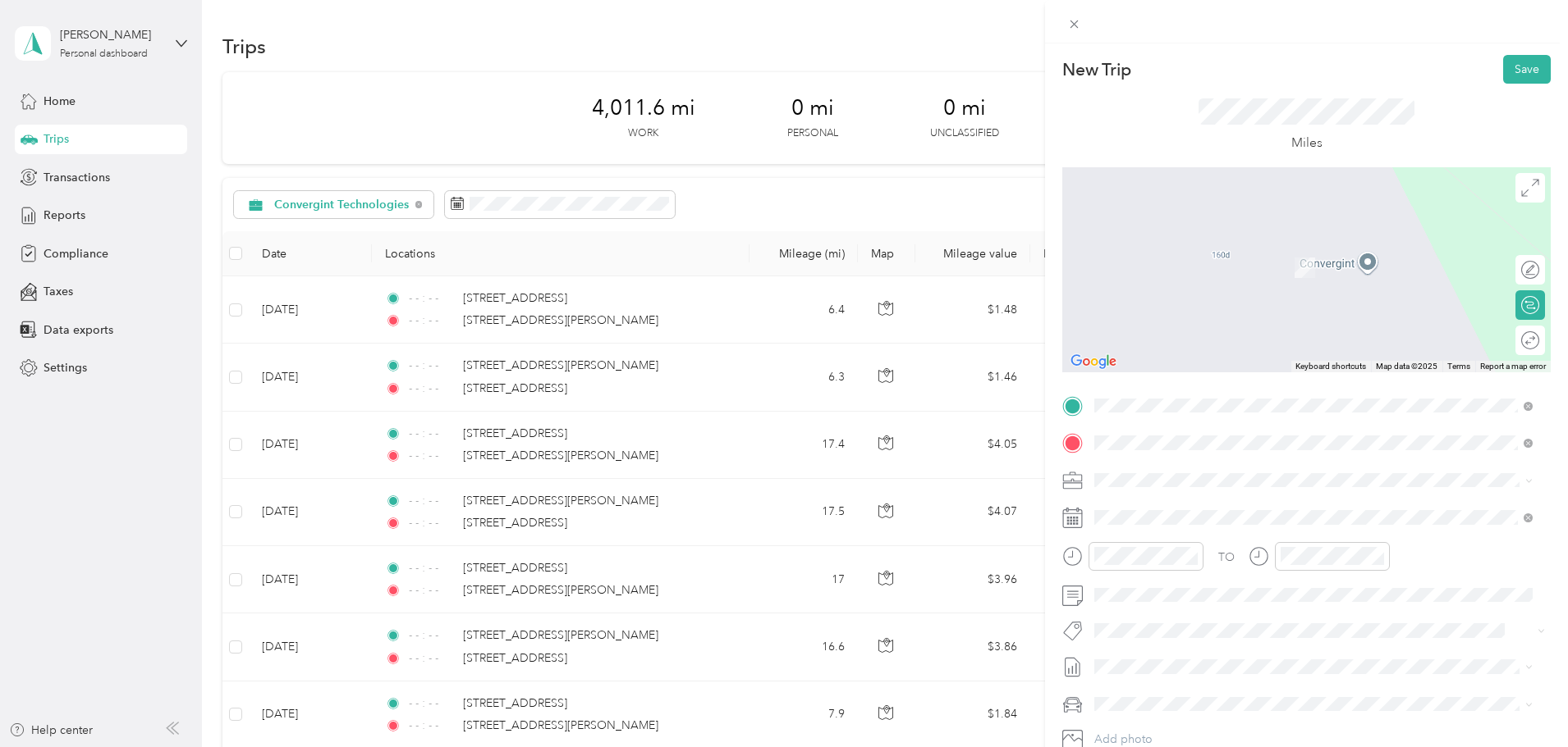
click at [1153, 506] on span "163 Corwin Road Rochester, New York 14610, United States" at bounding box center [1253, 501] width 255 height 14
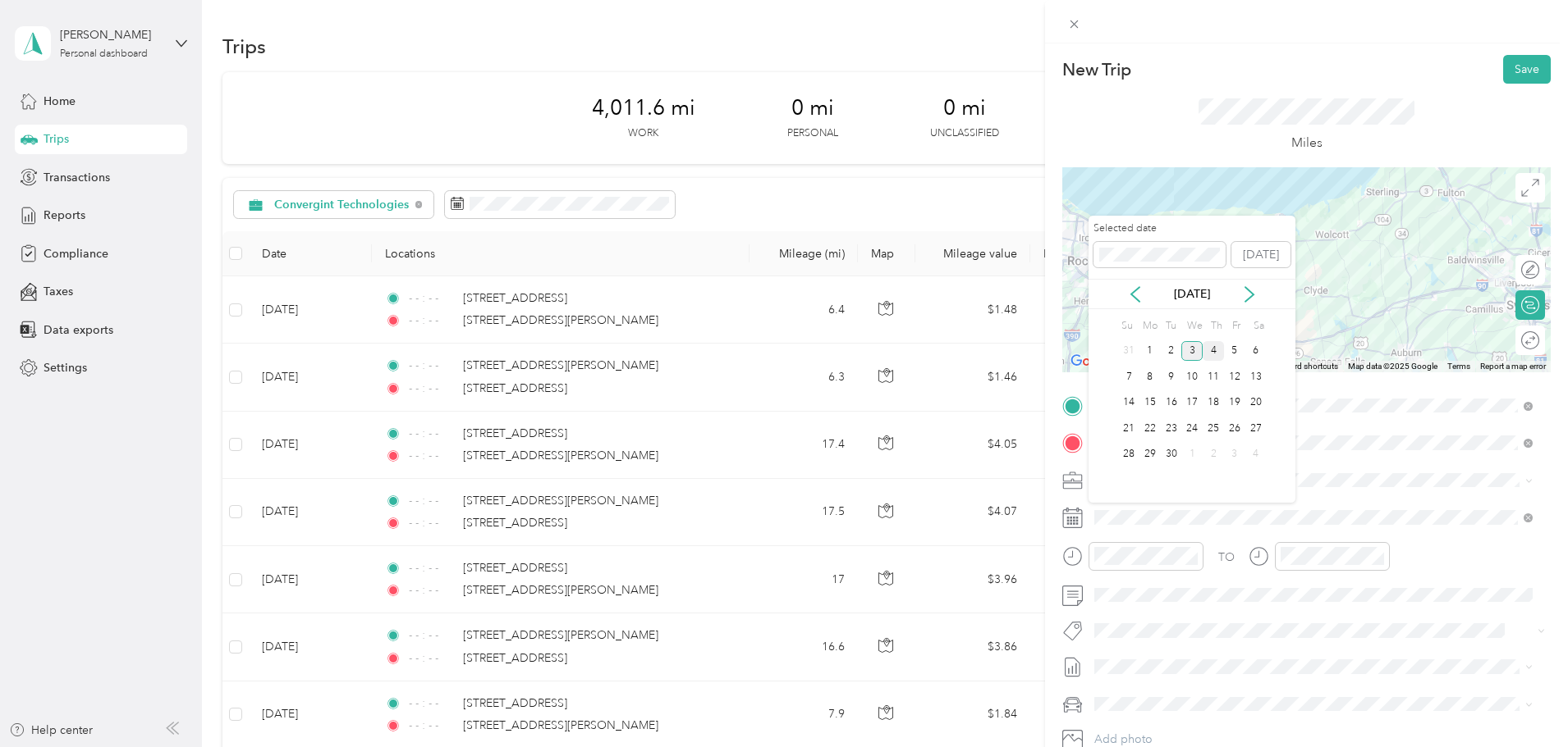
click at [1213, 351] on div "4" at bounding box center [1212, 352] width 21 height 21
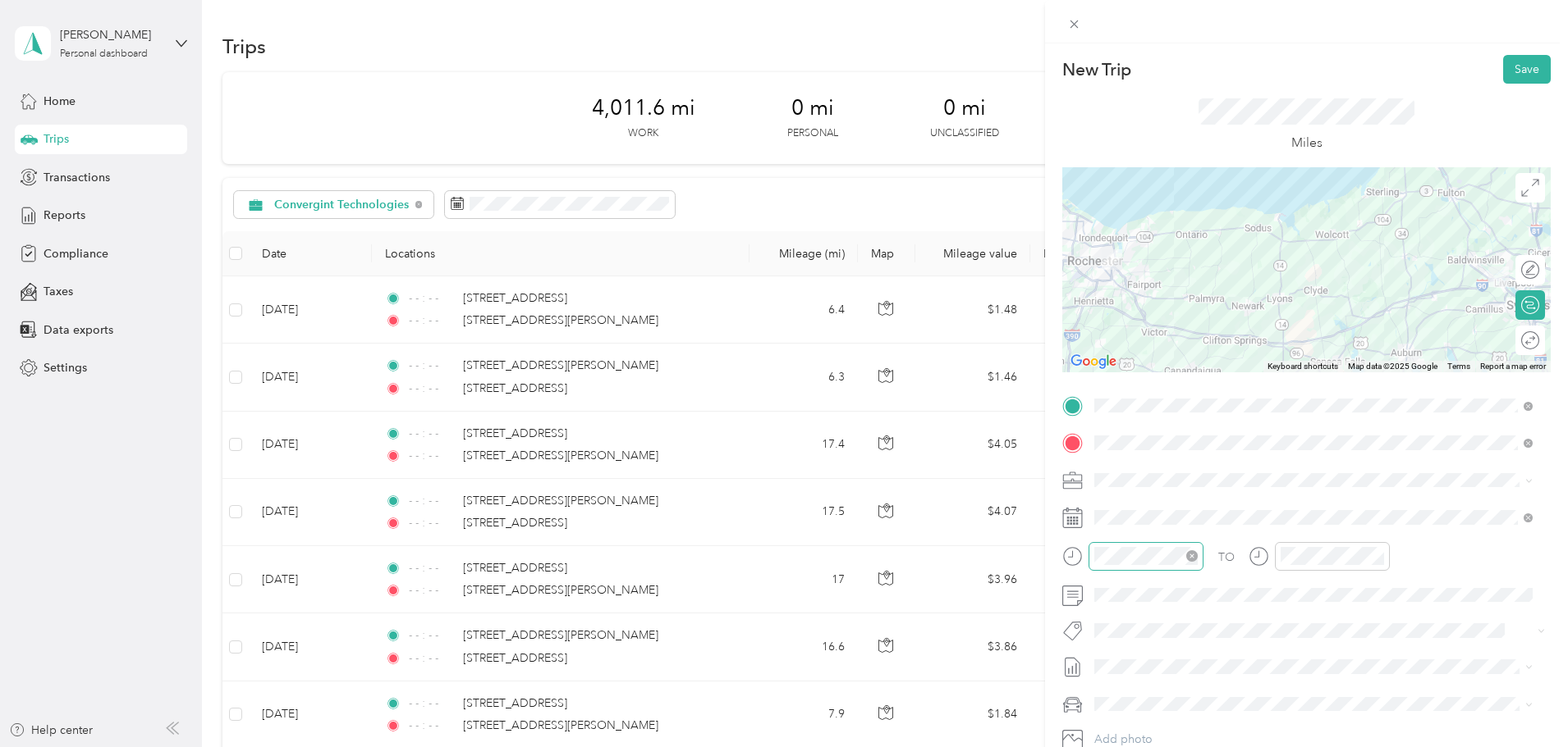
click at [1192, 557] on icon "close-circle" at bounding box center [1191, 556] width 11 height 11
click at [1379, 556] on icon "close-circle" at bounding box center [1378, 556] width 11 height 11
click at [1517, 70] on button "Save" at bounding box center [1527, 70] width 48 height 29
